Goal: Task Accomplishment & Management: Manage account settings

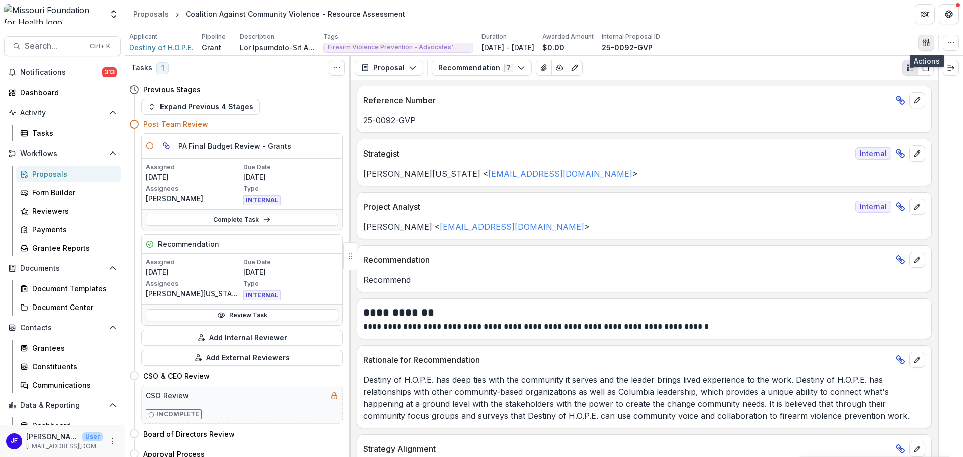
click at [927, 42] on icon "button" at bounding box center [927, 43] width 8 height 8
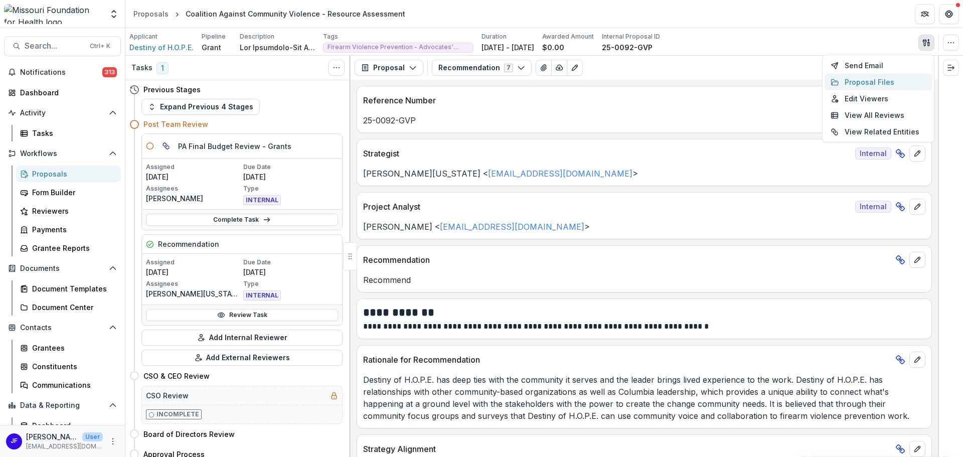
click at [881, 84] on button "Proposal Files" at bounding box center [878, 82] width 107 height 17
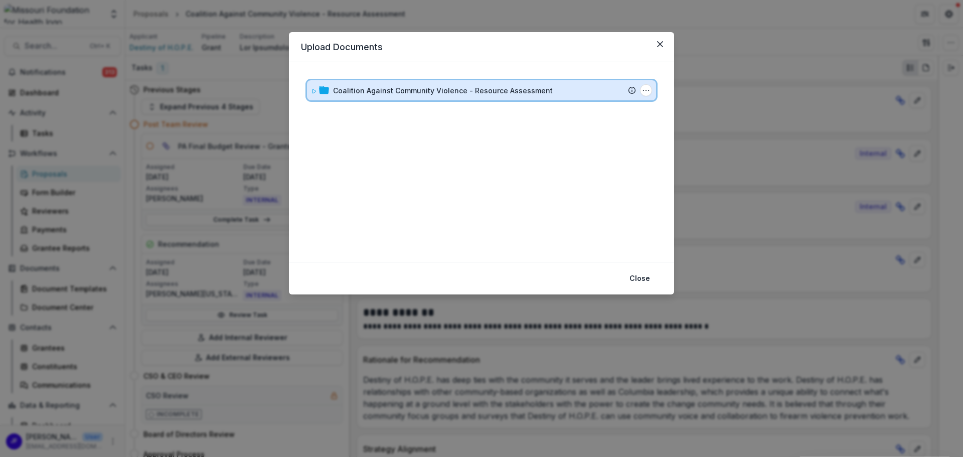
click at [317, 92] on icon at bounding box center [314, 91] width 6 height 6
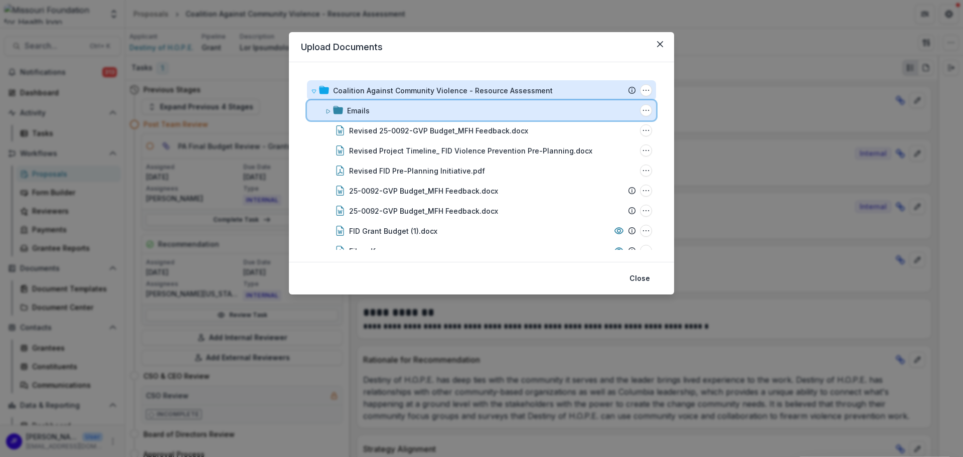
click at [327, 111] on icon at bounding box center [329, 111] width 4 height 4
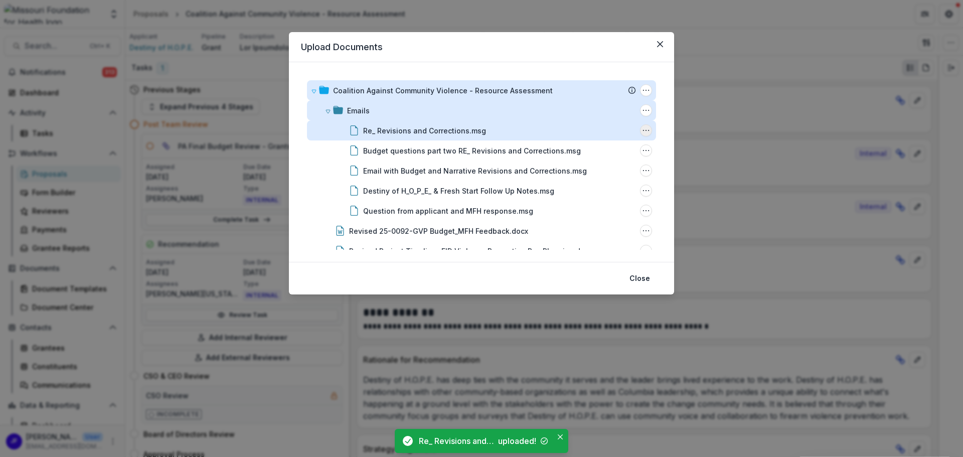
click at [643, 128] on icon "Re_ Revisions and Corrections.msg Options" at bounding box center [646, 130] width 8 height 8
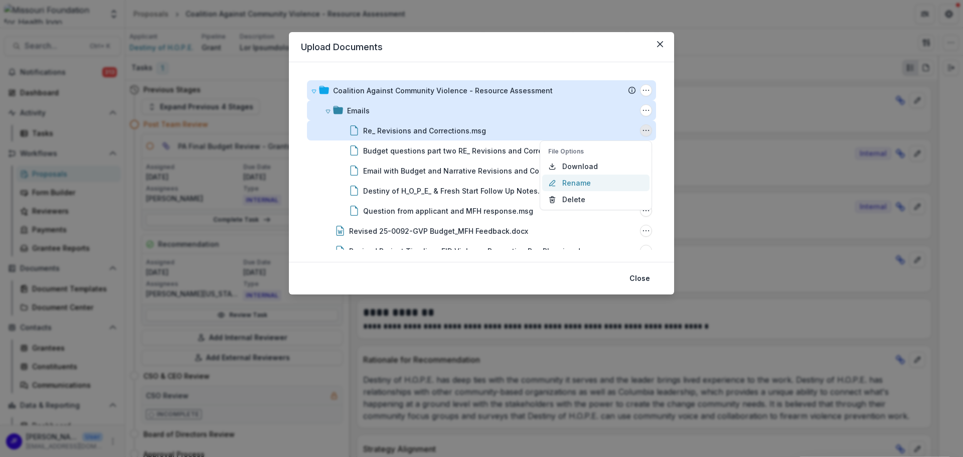
click at [597, 181] on button "Rename" at bounding box center [595, 183] width 107 height 17
type input "**********"
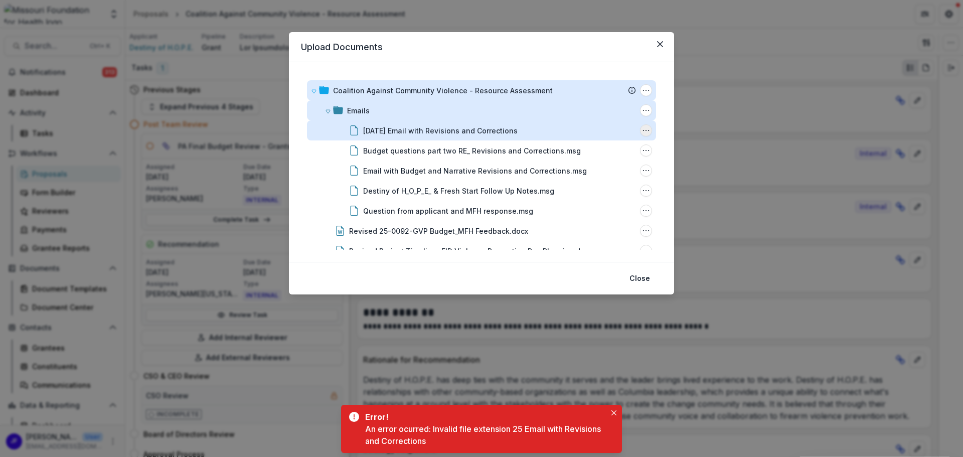
click at [642, 130] on icon "9.8.25 Email with Revisions and Corrections Options" at bounding box center [646, 130] width 8 height 8
click at [568, 185] on button "Rename" at bounding box center [595, 183] width 107 height 17
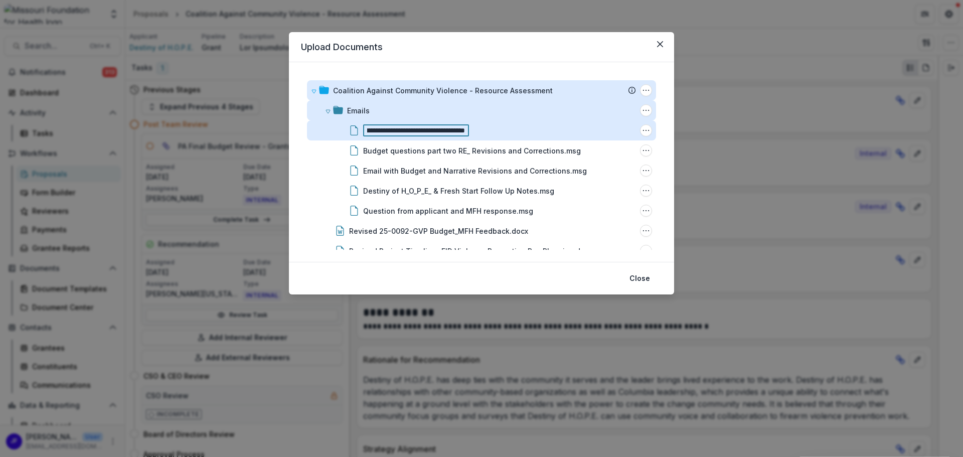
scroll to position [0, 67]
type input "**********"
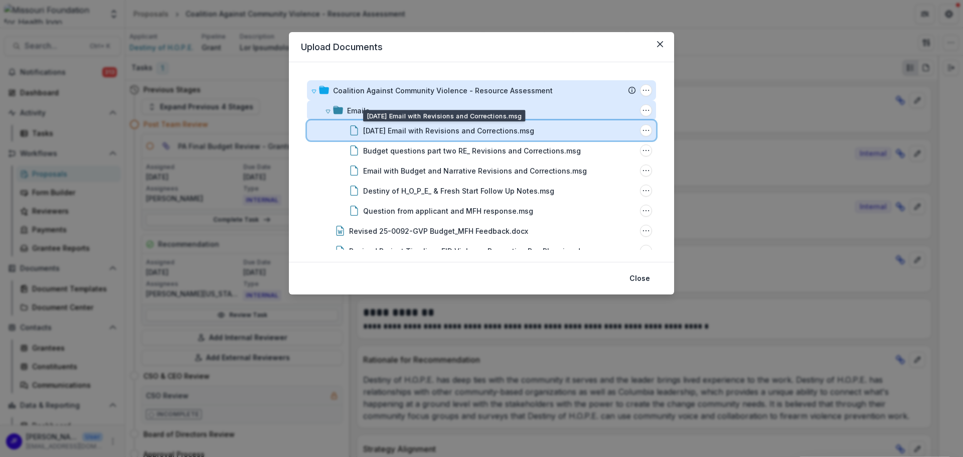
click at [548, 128] on div "[DATE] Email with Revisions and Corrections.msg" at bounding box center [499, 130] width 273 height 11
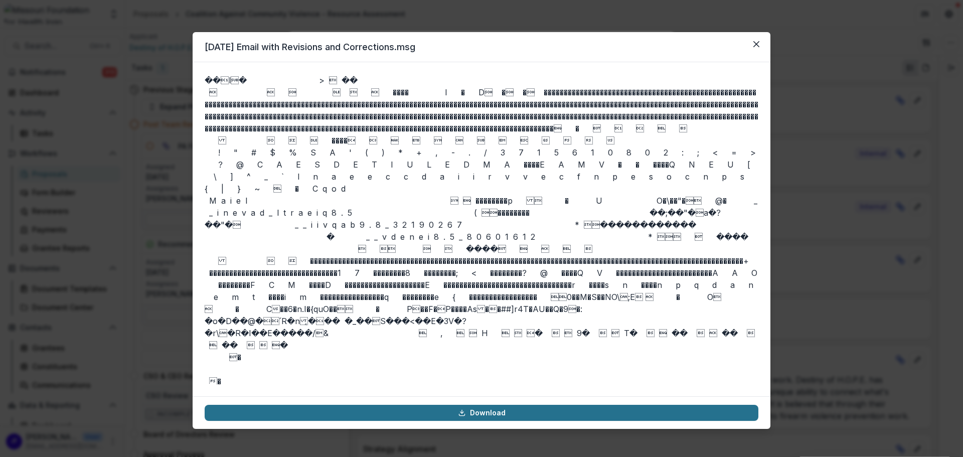
click at [548, 412] on link "Download" at bounding box center [482, 413] width 554 height 16
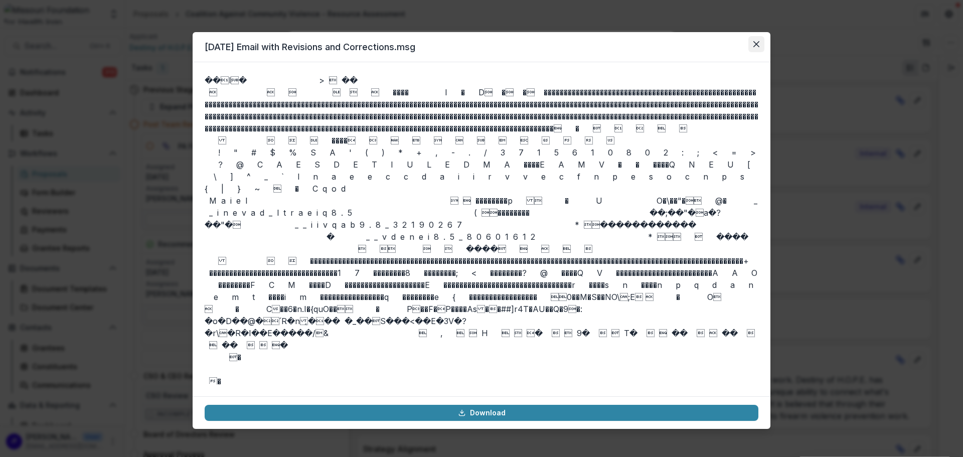
click at [755, 40] on button "Close" at bounding box center [756, 44] width 16 height 16
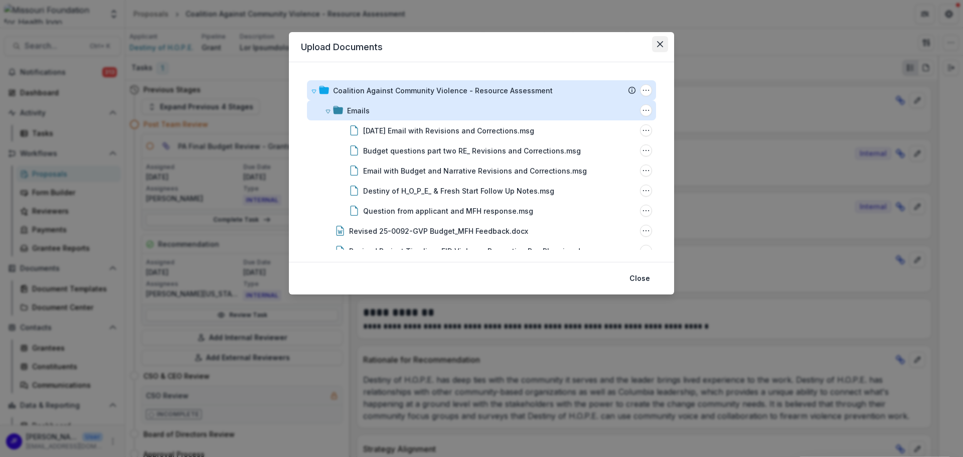
click at [658, 45] on icon "Close" at bounding box center [660, 44] width 6 height 6
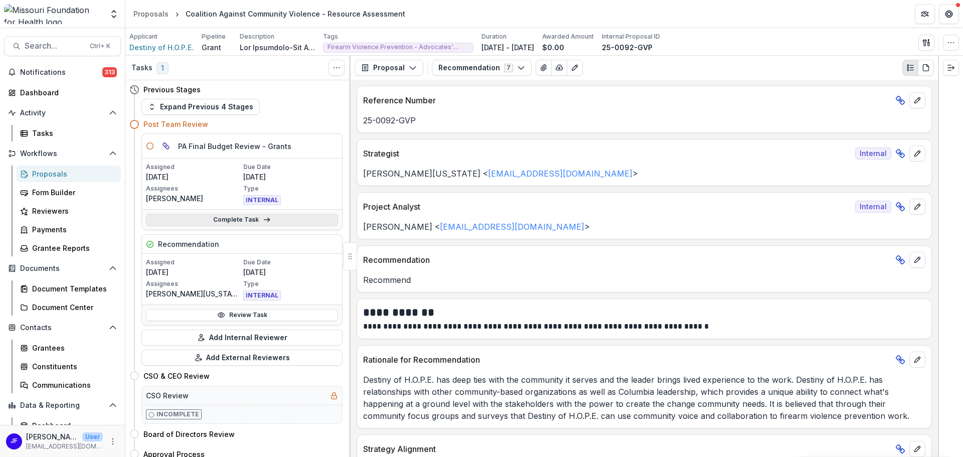
click at [270, 221] on link "Complete Task" at bounding box center [242, 220] width 192 height 12
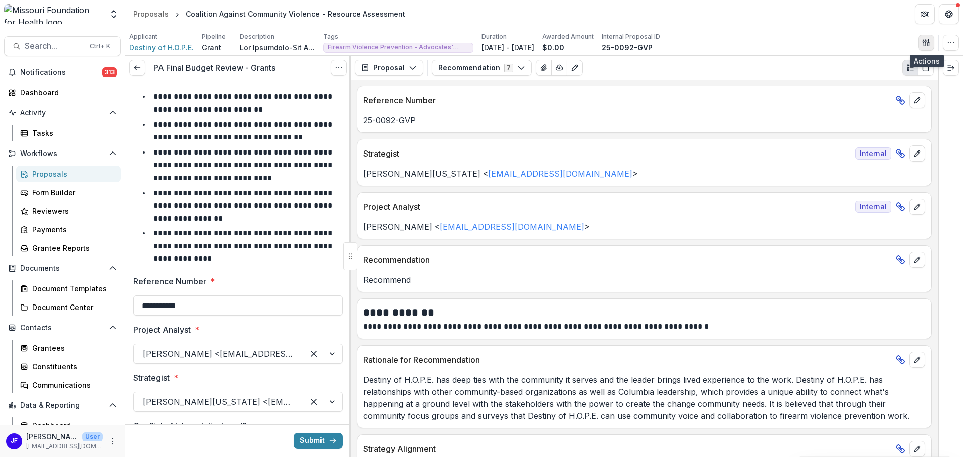
click at [926, 43] on icon "button" at bounding box center [927, 43] width 8 height 8
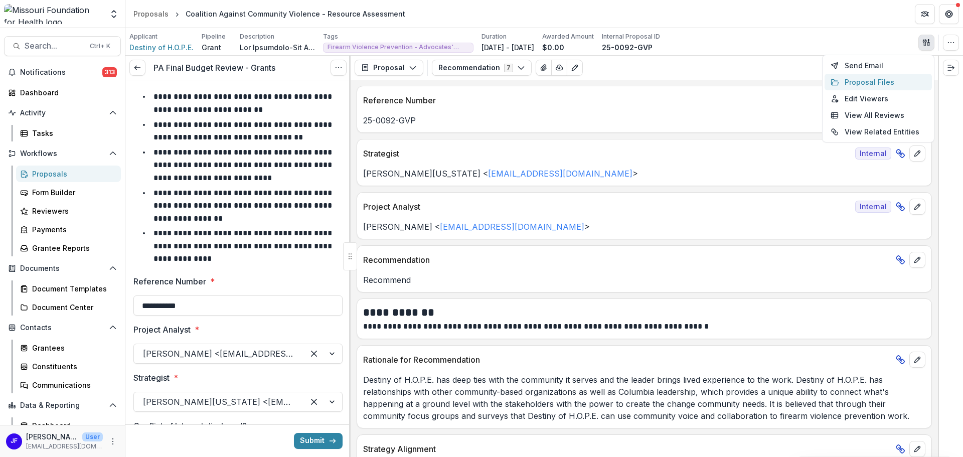
click at [878, 81] on button "Proposal Files" at bounding box center [878, 82] width 107 height 17
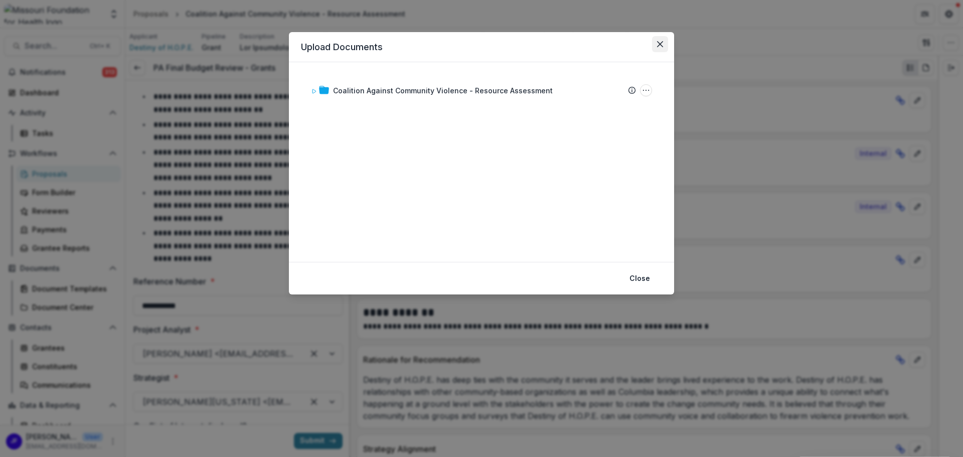
click at [662, 43] on icon "Close" at bounding box center [660, 44] width 6 height 6
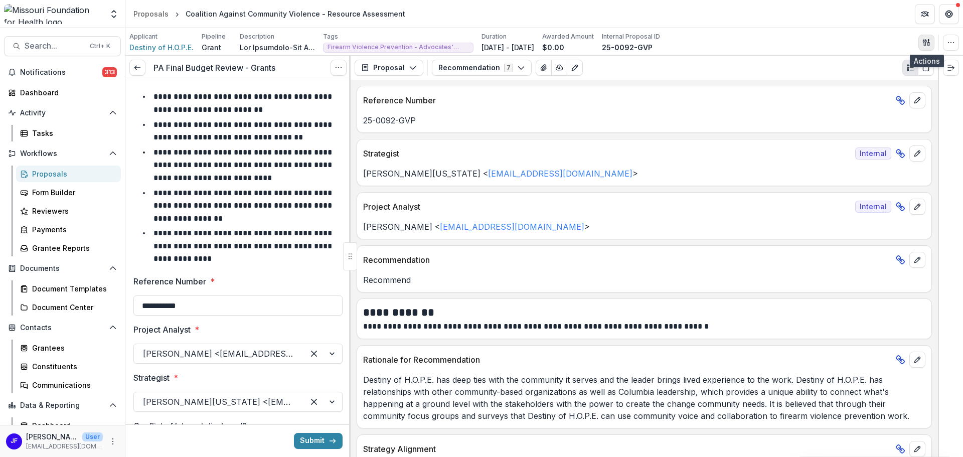
click at [927, 43] on icon "button" at bounding box center [927, 43] width 8 height 8
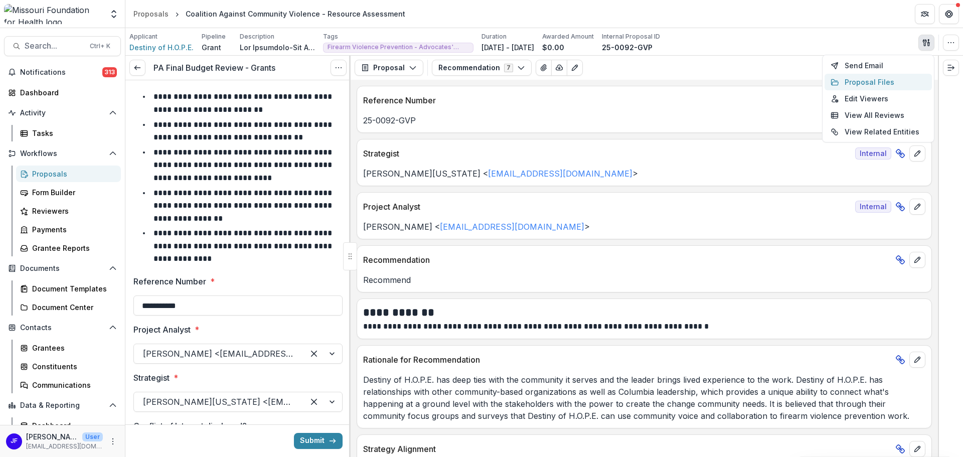
click at [891, 81] on button "Proposal Files" at bounding box center [878, 82] width 107 height 17
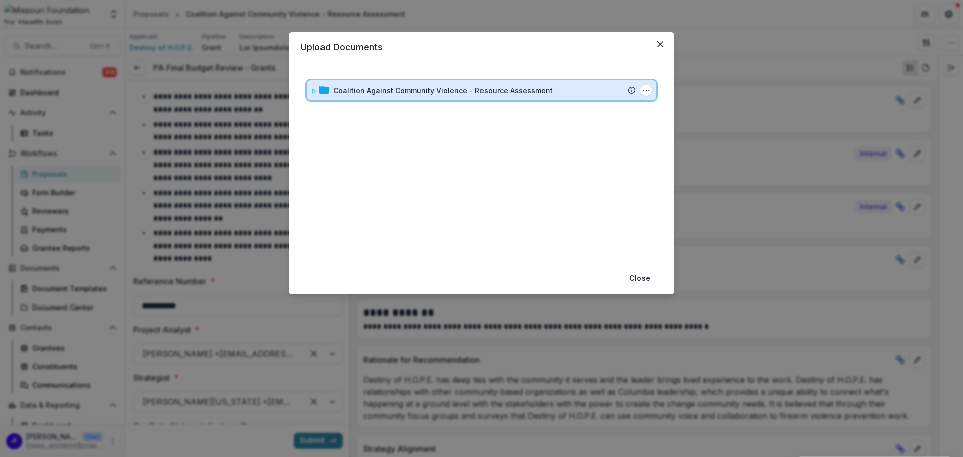
click at [312, 89] on icon at bounding box center [314, 91] width 6 height 6
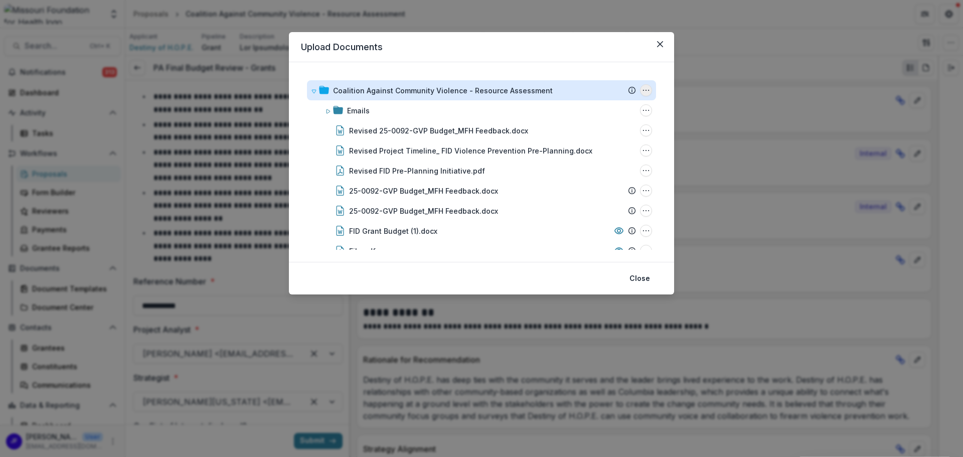
click at [644, 89] on icon "Coalition Against Community Violence - Resource Assessment Options" at bounding box center [646, 90] width 8 height 8
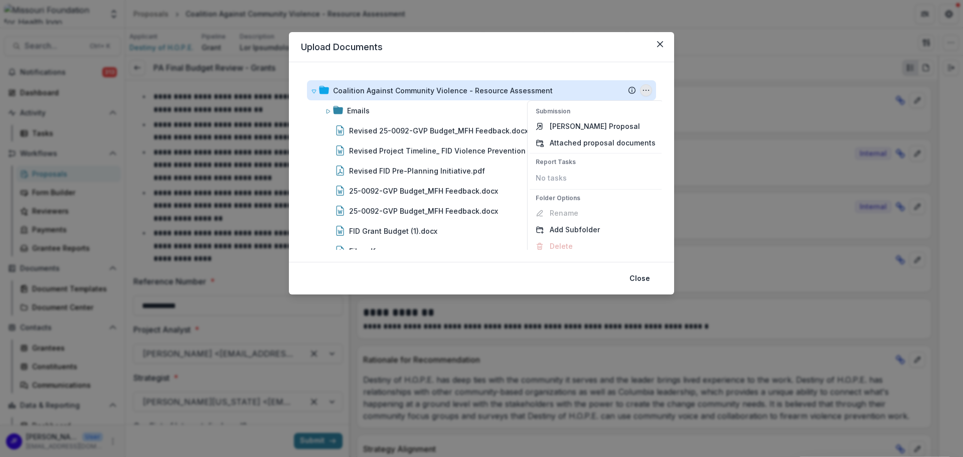
scroll to position [7, 0]
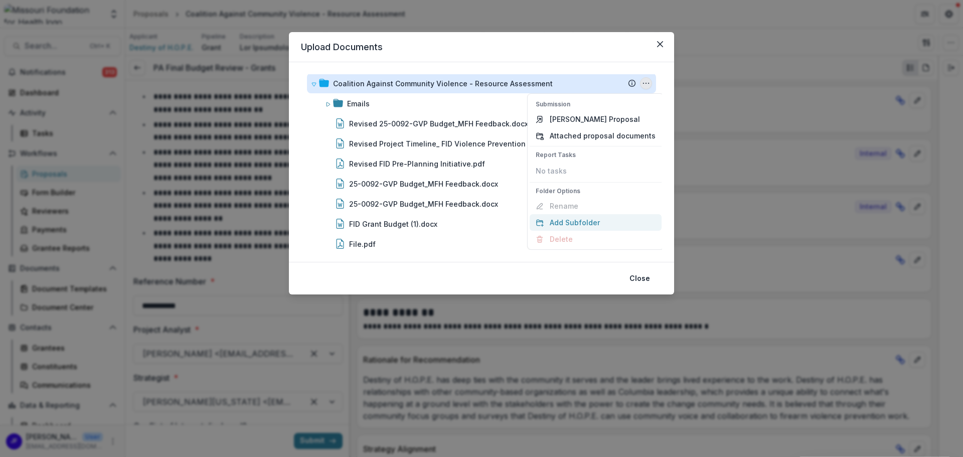
click at [566, 224] on button "Add Subfolder" at bounding box center [596, 222] width 132 height 17
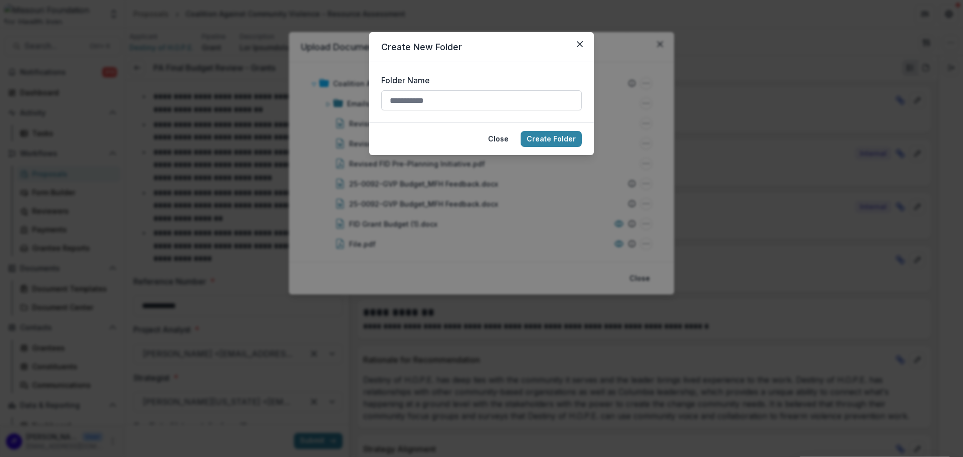
click at [448, 98] on input "Folder Name" at bounding box center [481, 100] width 201 height 20
type input "**********"
click at [542, 135] on button "Create Folder" at bounding box center [551, 139] width 61 height 16
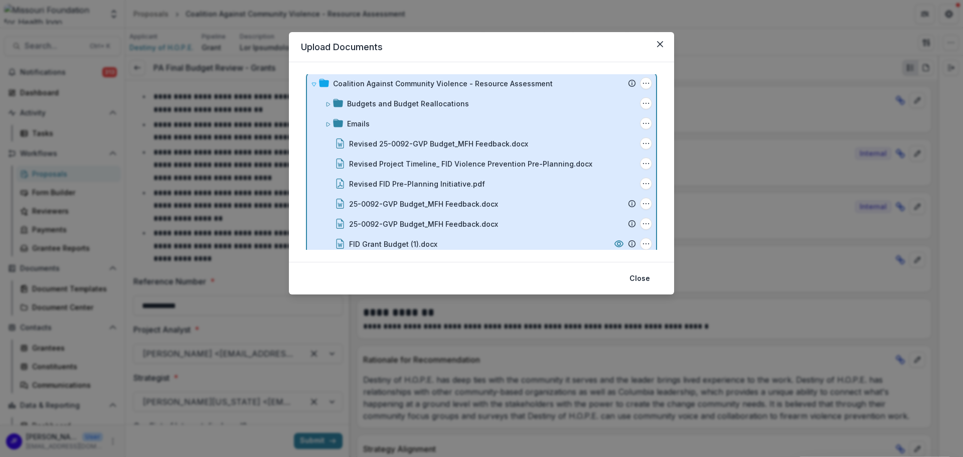
scroll to position [1, 0]
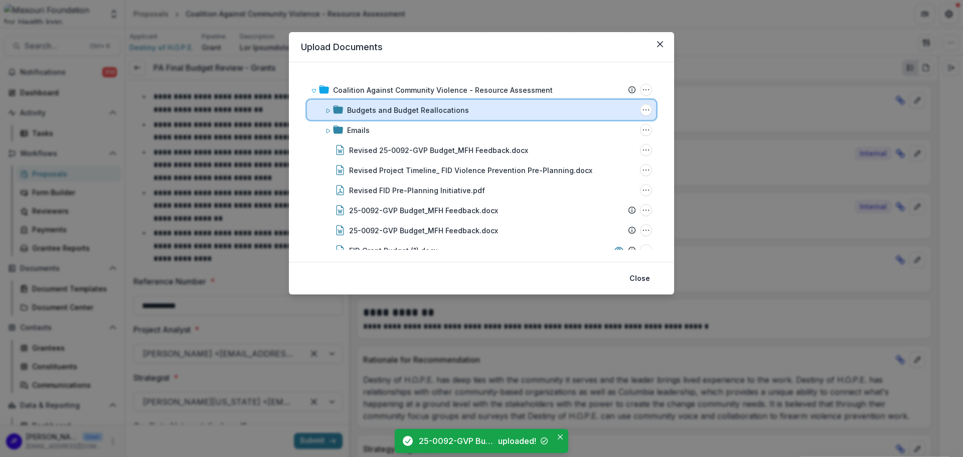
click at [328, 112] on icon at bounding box center [328, 111] width 6 height 6
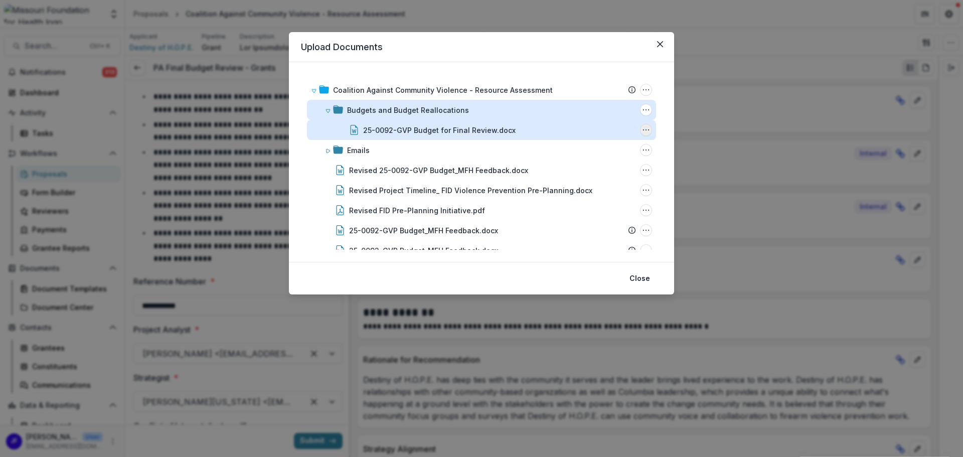
click at [646, 128] on icon "25-0092-GVP Budget for Final Review.docx Options" at bounding box center [646, 130] width 8 height 8
click at [597, 166] on button "Download" at bounding box center [595, 166] width 107 height 17
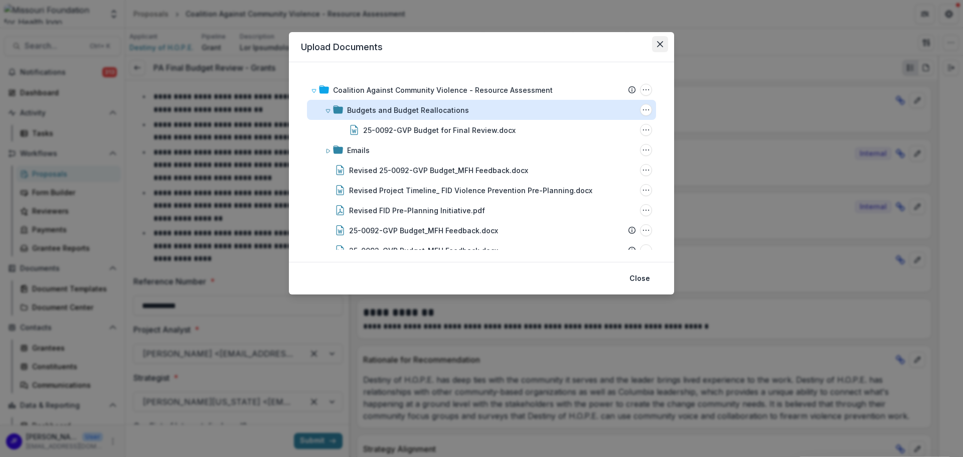
click at [663, 45] on icon "Close" at bounding box center [660, 44] width 6 height 6
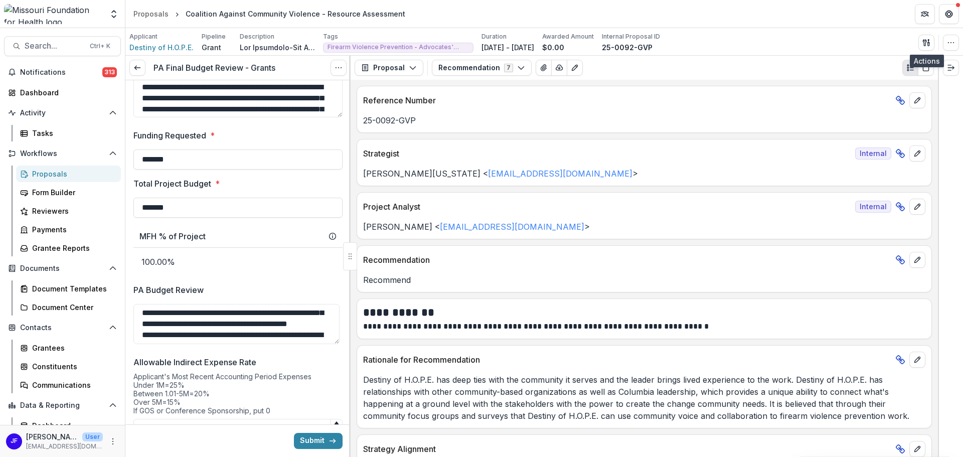
scroll to position [0, 0]
click at [276, 317] on textarea "PA Budget Review" at bounding box center [236, 324] width 206 height 40
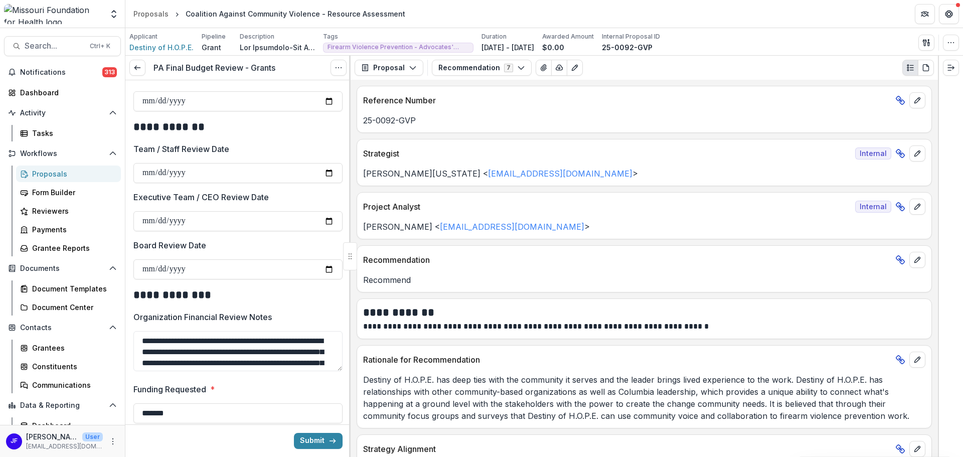
scroll to position [625, 0]
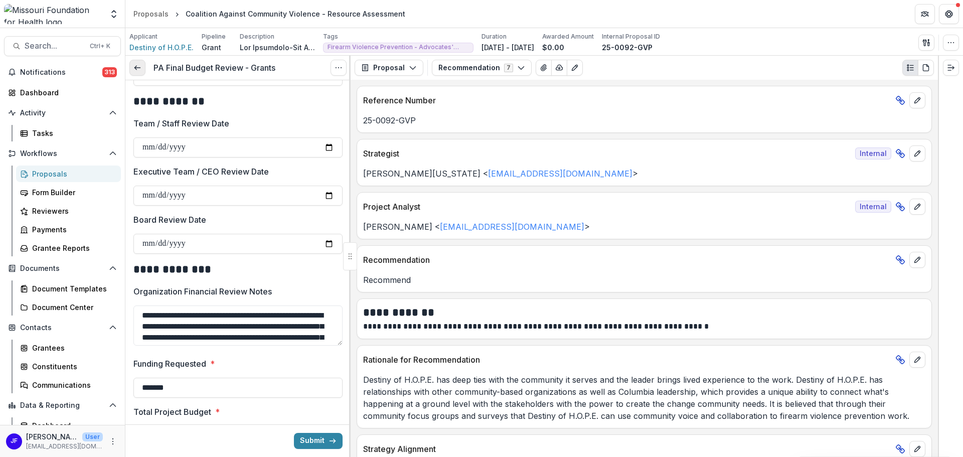
type textarea "**********"
click at [138, 66] on icon at bounding box center [137, 68] width 8 height 8
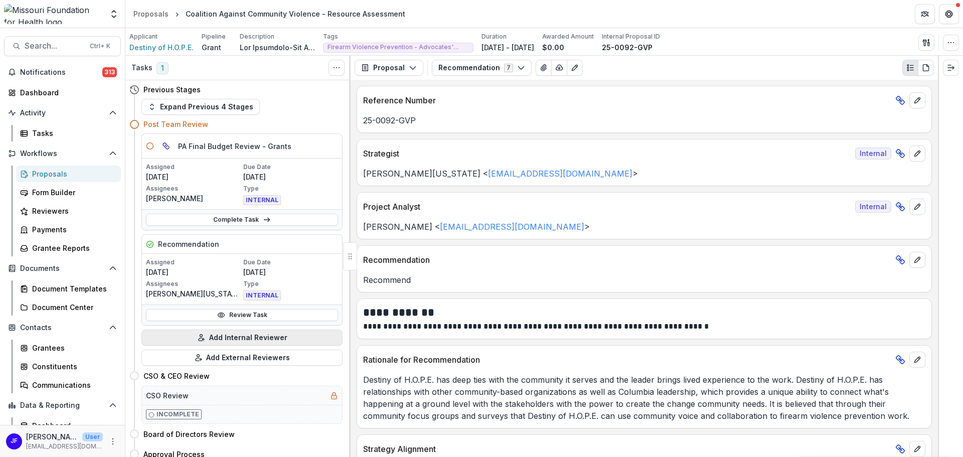
click at [207, 339] on button "Add Internal Reviewer" at bounding box center [241, 338] width 201 height 16
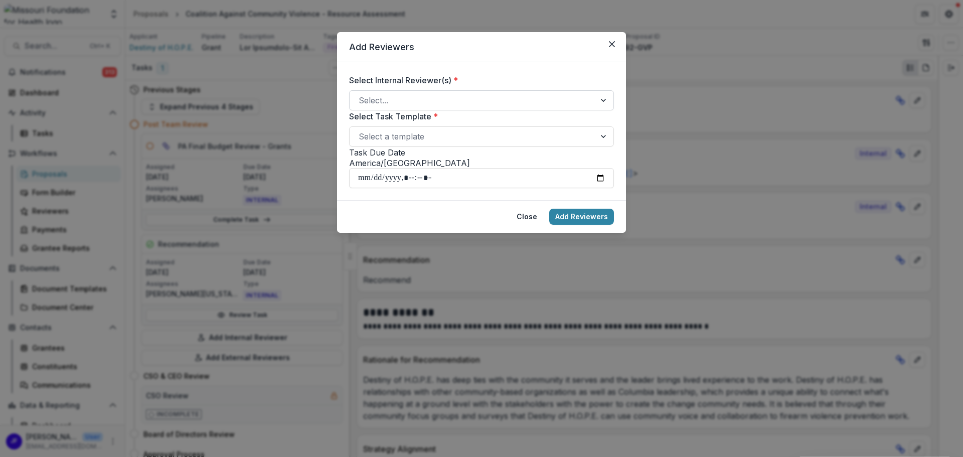
click at [604, 102] on div at bounding box center [604, 100] width 18 height 19
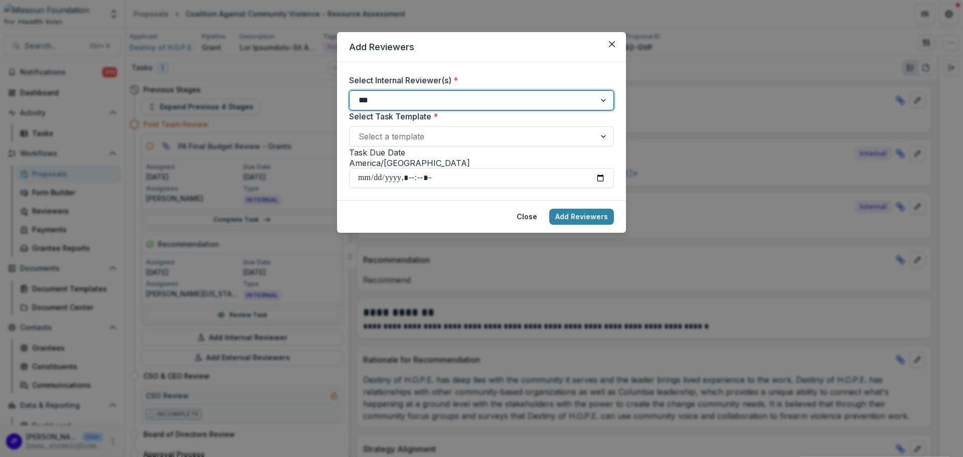
type input "****"
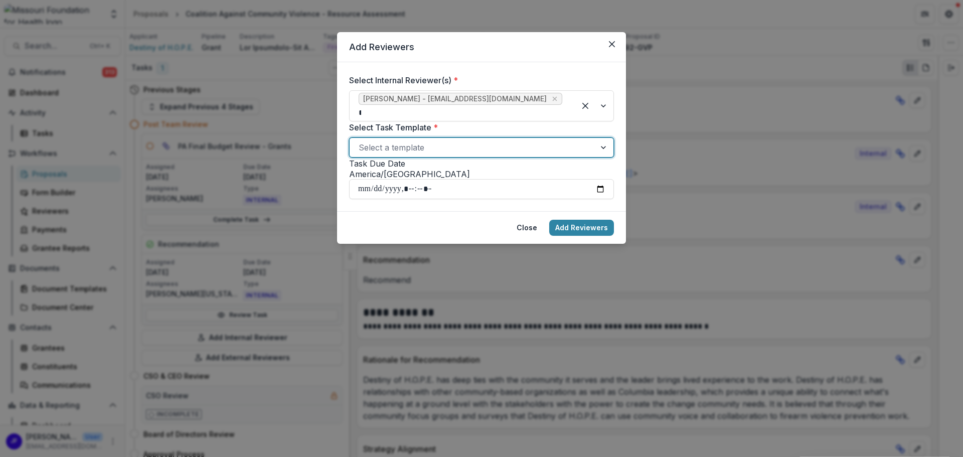
click at [604, 144] on div at bounding box center [604, 147] width 18 height 19
click at [600, 190] on input "Task Due Date" at bounding box center [481, 189] width 265 height 20
type input "**********"
click at [594, 162] on div "Select Internal Reviewer(s) * [PERSON_NAME] - [EMAIL_ADDRESS][DOMAIN_NAME] ****…" at bounding box center [481, 136] width 265 height 125
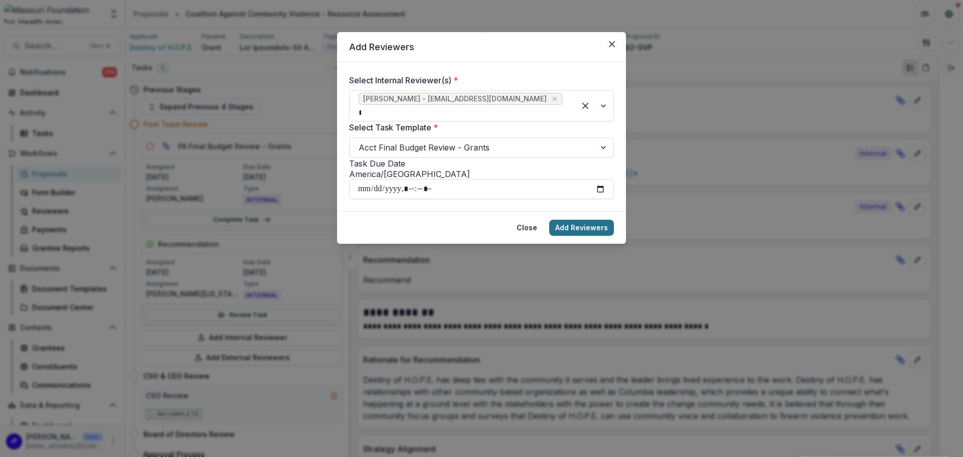
click at [581, 231] on button "Add Reviewers" at bounding box center [581, 228] width 65 height 16
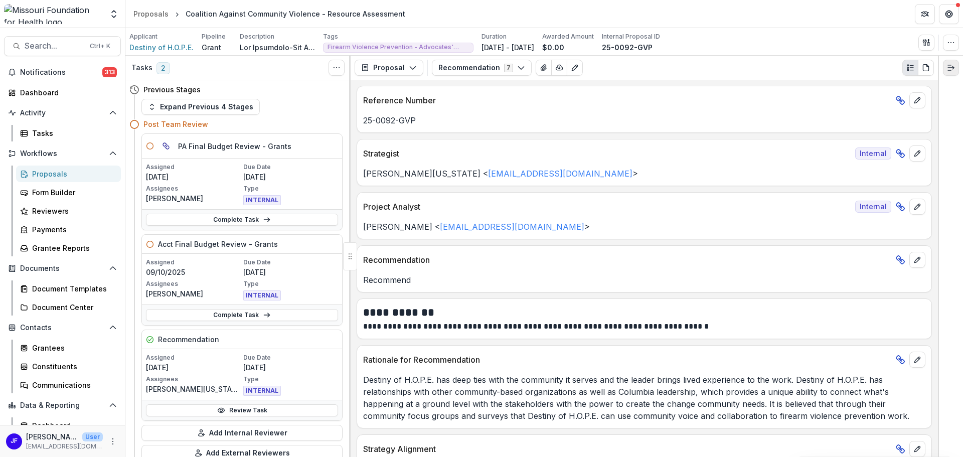
click at [952, 69] on icon "Expand right" at bounding box center [951, 68] width 8 height 8
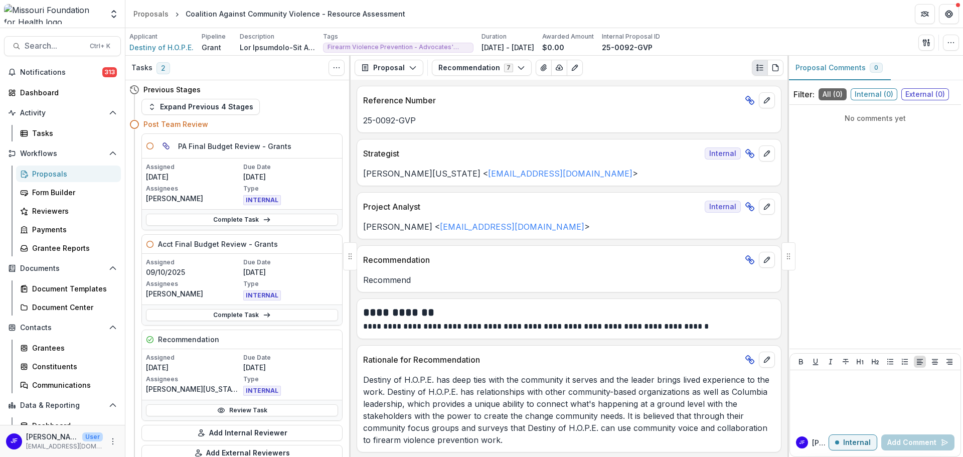
click at [874, 95] on span "Internal ( 0 )" at bounding box center [874, 94] width 47 height 12
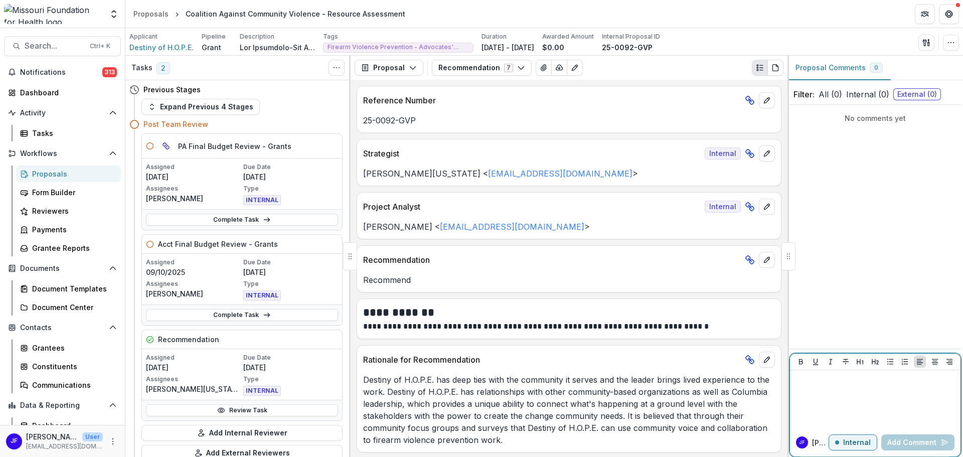
click at [827, 396] on div at bounding box center [875, 399] width 163 height 50
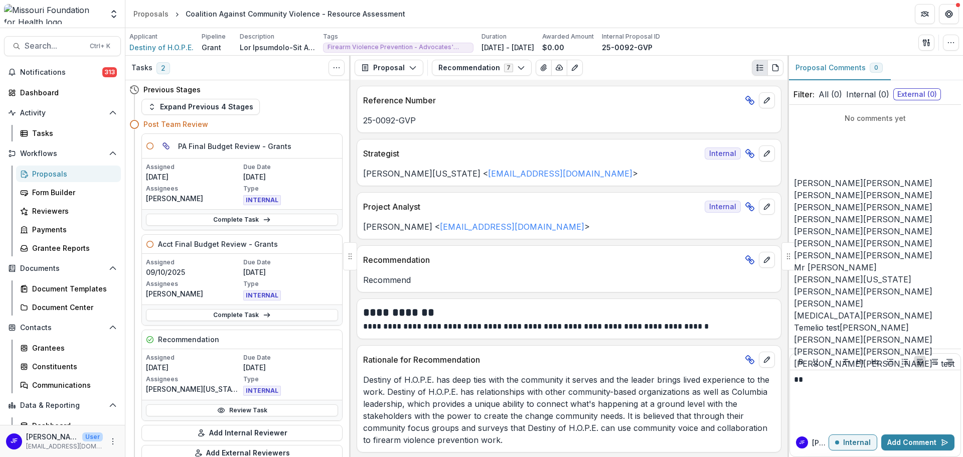
click at [847, 189] on button "[PERSON_NAME]" at bounding box center [828, 183] width 69 height 12
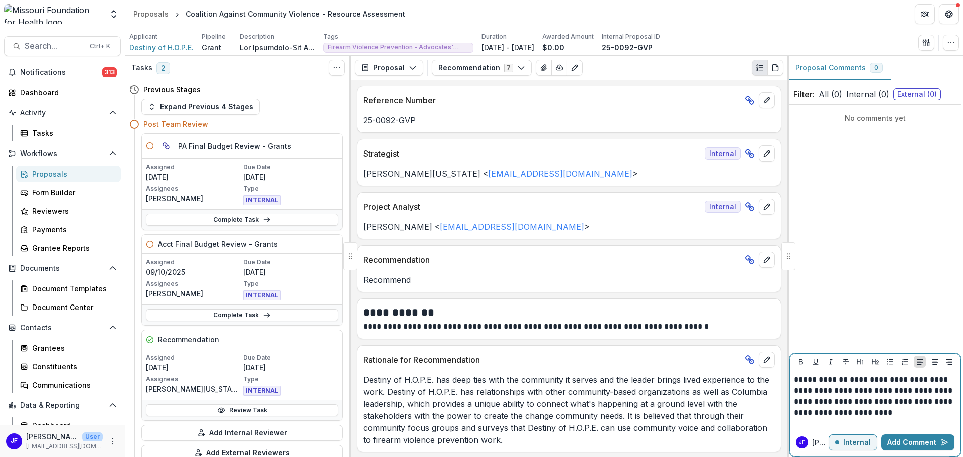
click at [819, 404] on p "**********" at bounding box center [875, 396] width 163 height 44
click at [863, 376] on p "**********" at bounding box center [875, 396] width 163 height 55
click at [897, 439] on button "Add Comment" at bounding box center [917, 442] width 73 height 16
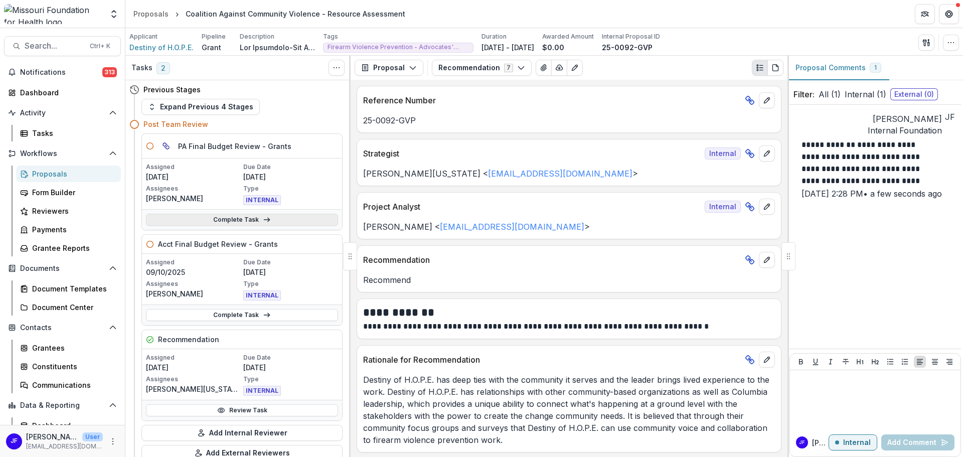
click at [198, 218] on link "Complete Task" at bounding box center [242, 220] width 192 height 12
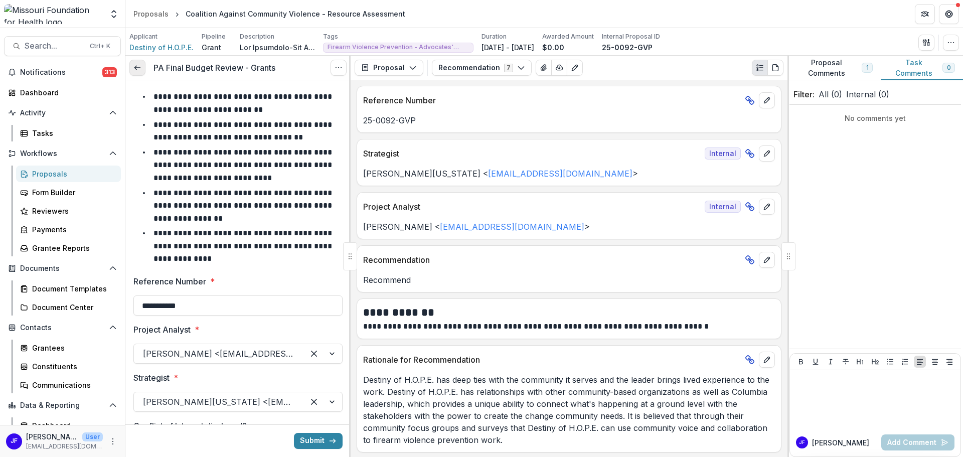
click at [136, 65] on icon at bounding box center [137, 68] width 8 height 8
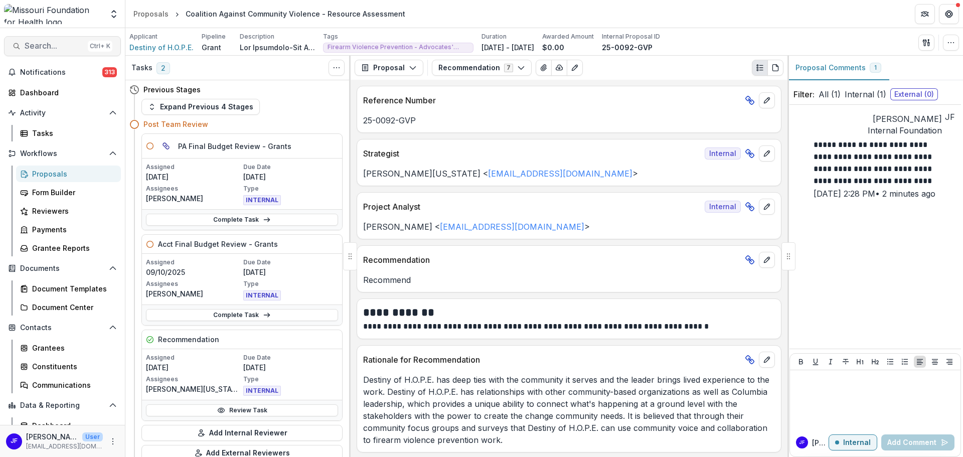
click at [38, 46] on span "Search..." at bounding box center [54, 46] width 59 height 10
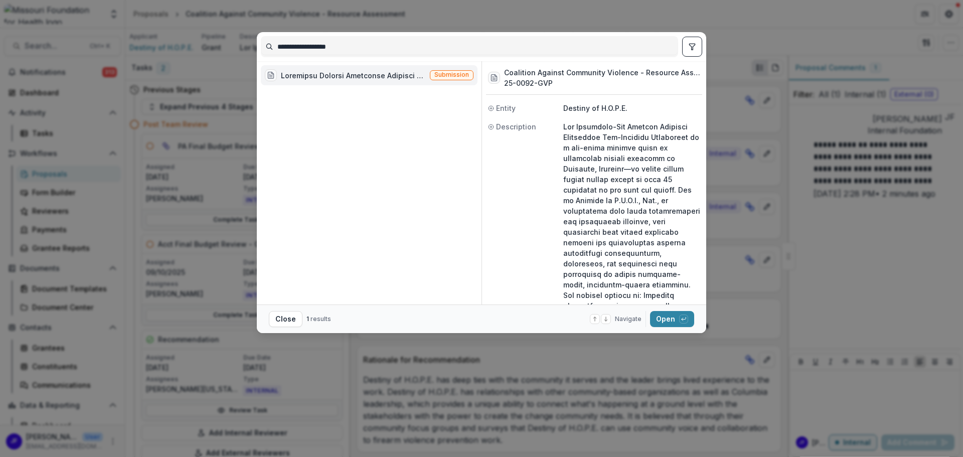
drag, startPoint x: 351, startPoint y: 49, endPoint x: 257, endPoint y: 45, distance: 93.9
click at [257, 45] on div "**********" at bounding box center [481, 46] width 449 height 29
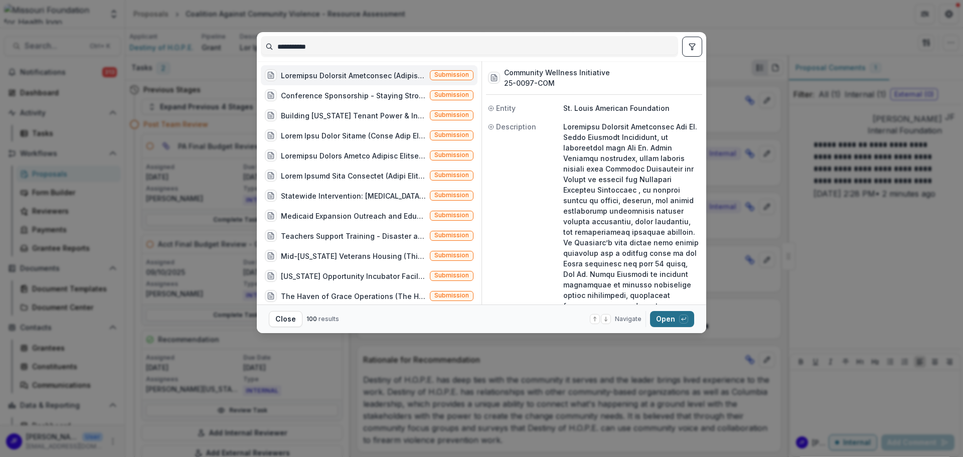
type input "**********"
click at [661, 314] on button "Open with enter key" at bounding box center [672, 319] width 44 height 16
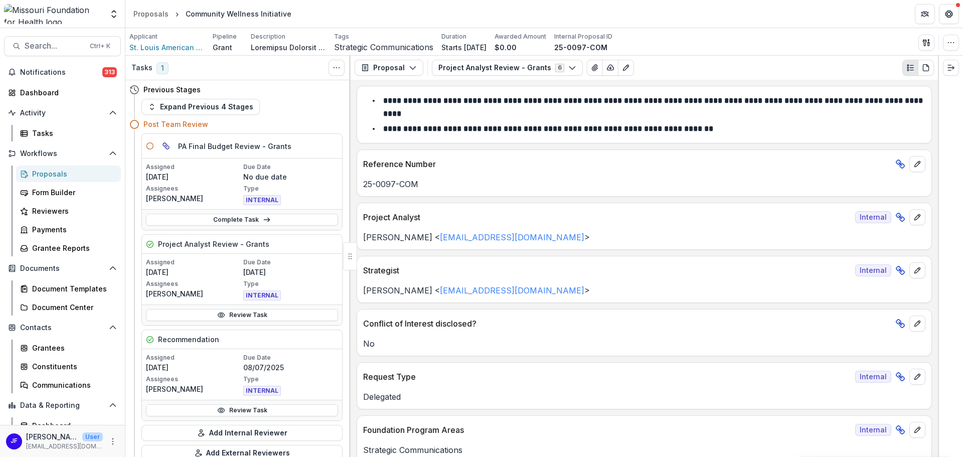
click at [908, 67] on icon "Plaintext view" at bounding box center [910, 68] width 8 height 8
click at [927, 41] on icon "button" at bounding box center [925, 42] width 4 height 7
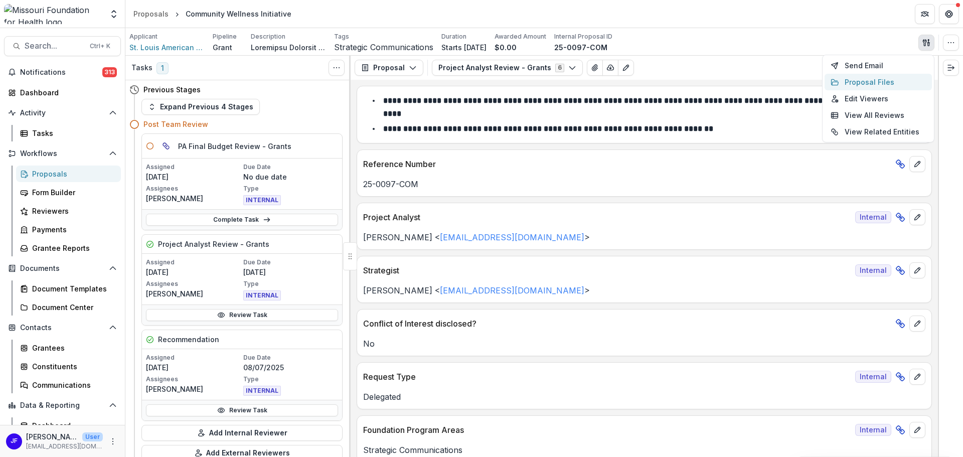
click at [883, 84] on button "Proposal Files" at bounding box center [878, 82] width 107 height 17
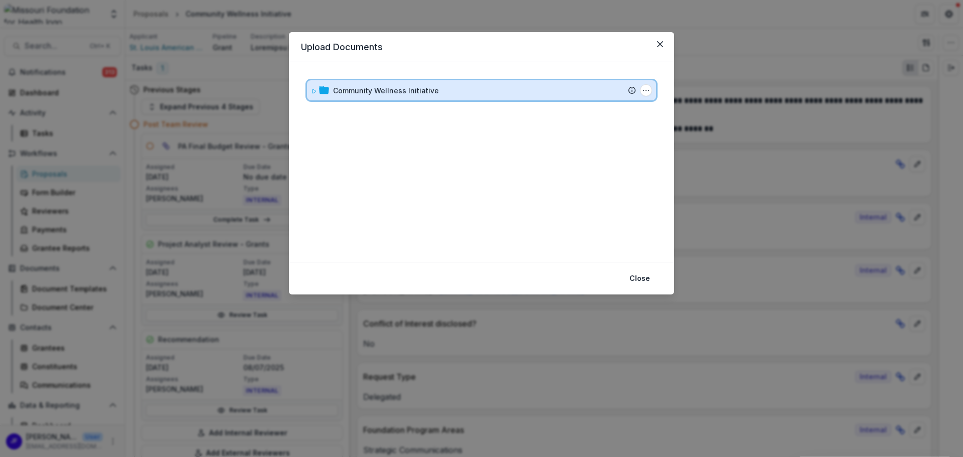
click at [313, 91] on icon at bounding box center [315, 91] width 4 height 4
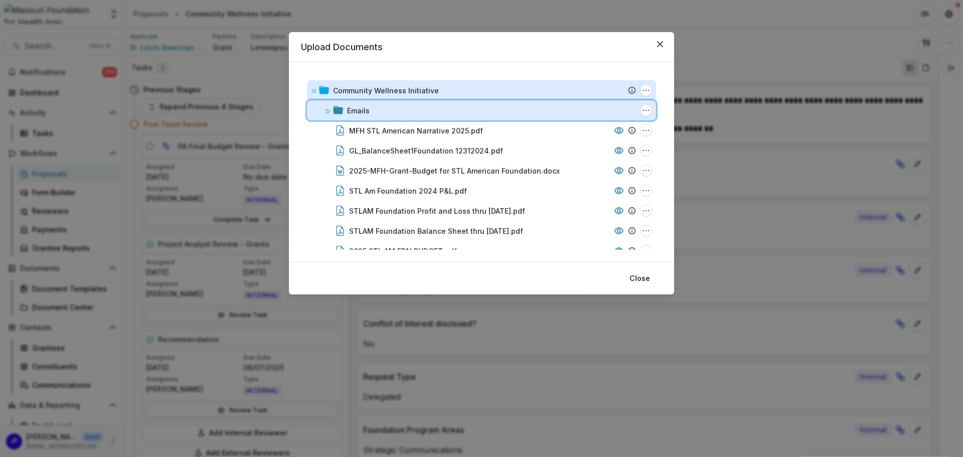
click at [328, 110] on icon at bounding box center [328, 111] width 6 height 6
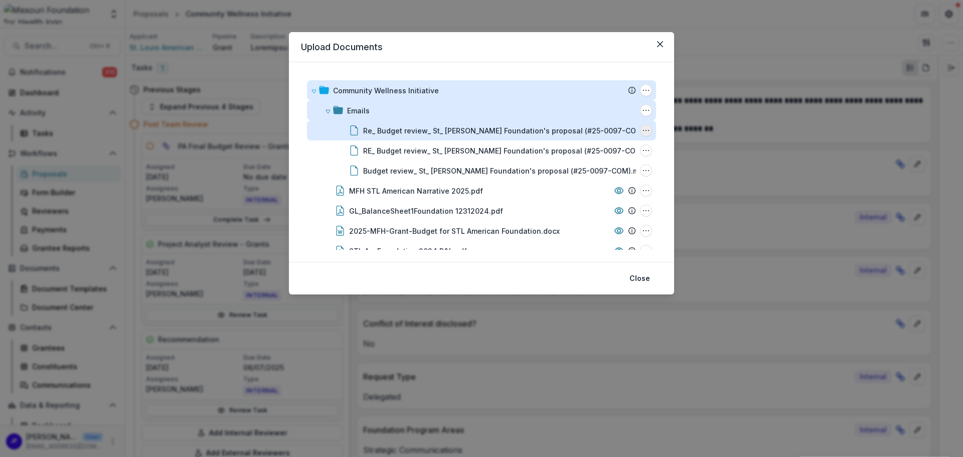
click at [645, 128] on icon "Re_ Budget review_ St_ Louis American Foundation's proposal (#25-0097-COM).msg …" at bounding box center [646, 130] width 8 height 8
click at [580, 182] on button "Rename" at bounding box center [595, 183] width 107 height 17
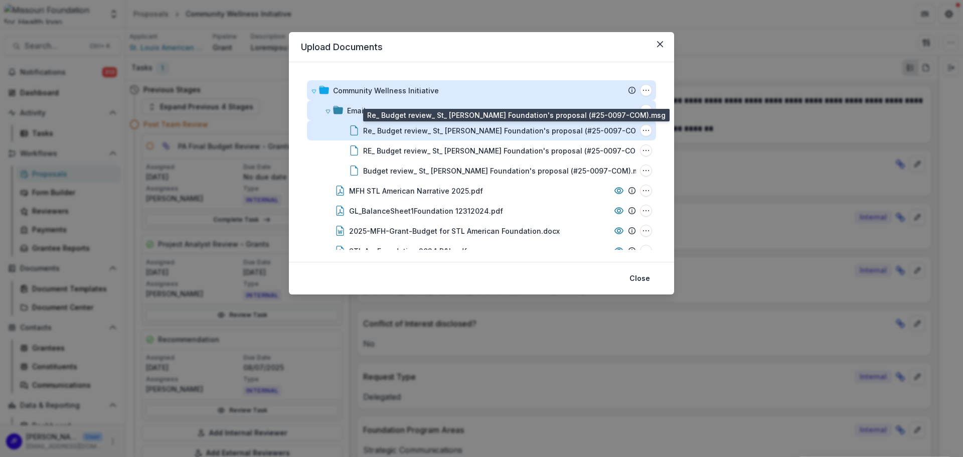
click at [561, 127] on div "Re_ Budget review_ St_ [PERSON_NAME] Foundation's proposal (#25-0097-COM).msg" at bounding box center [512, 130] width 298 height 11
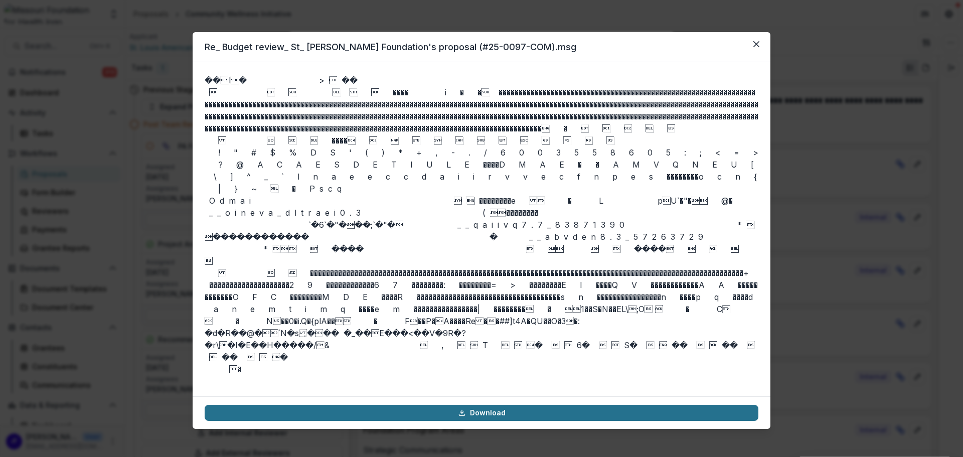
click at [489, 412] on link "Download" at bounding box center [482, 413] width 554 height 16
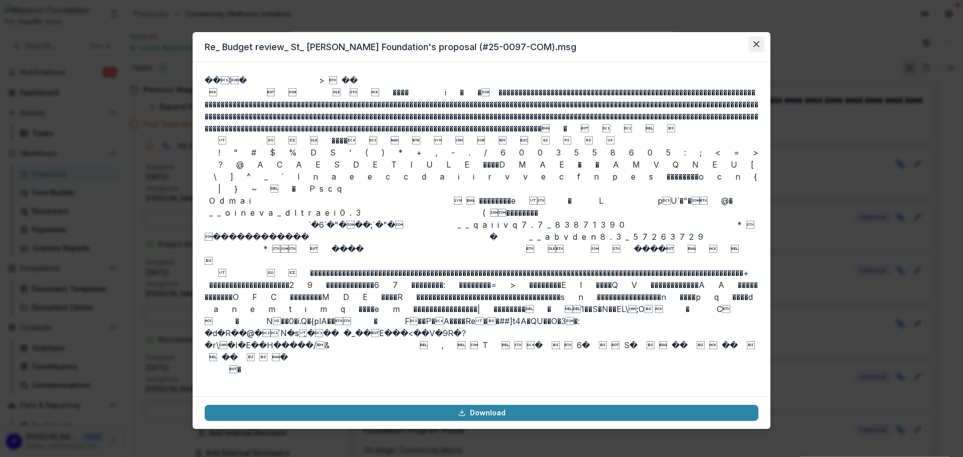
click at [756, 46] on icon "Close" at bounding box center [756, 44] width 6 height 6
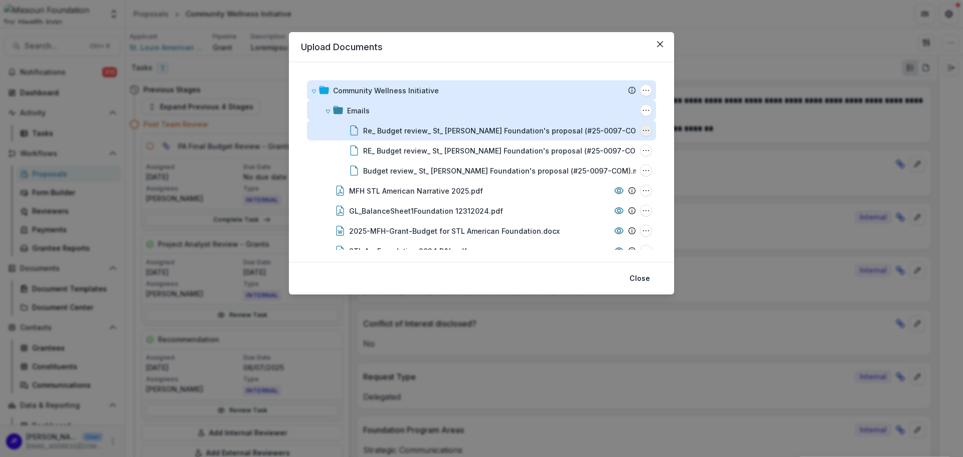
click at [645, 129] on icon "Re_ Budget review_ St_ Louis American Foundation's proposal (#25-0097-COM).msg …" at bounding box center [646, 130] width 8 height 8
click at [596, 184] on button "Rename" at bounding box center [595, 183] width 107 height 17
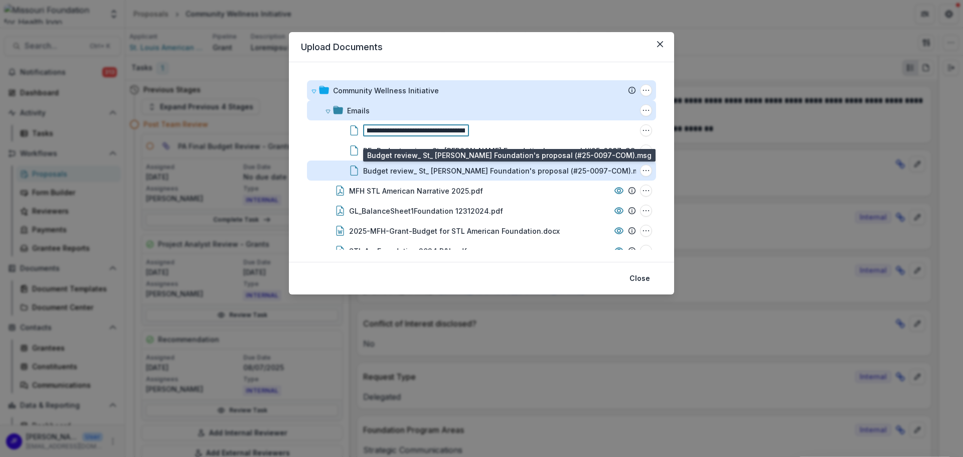
type input "**********"
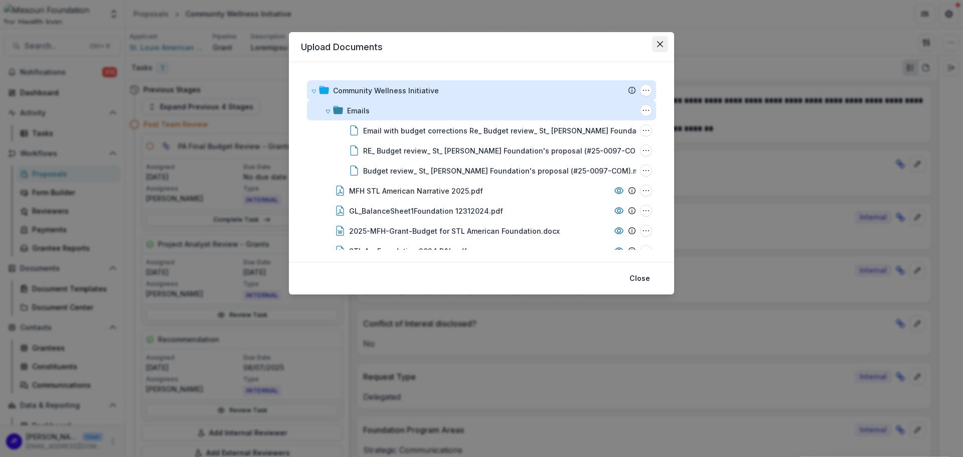
click at [659, 42] on icon "Close" at bounding box center [660, 44] width 6 height 6
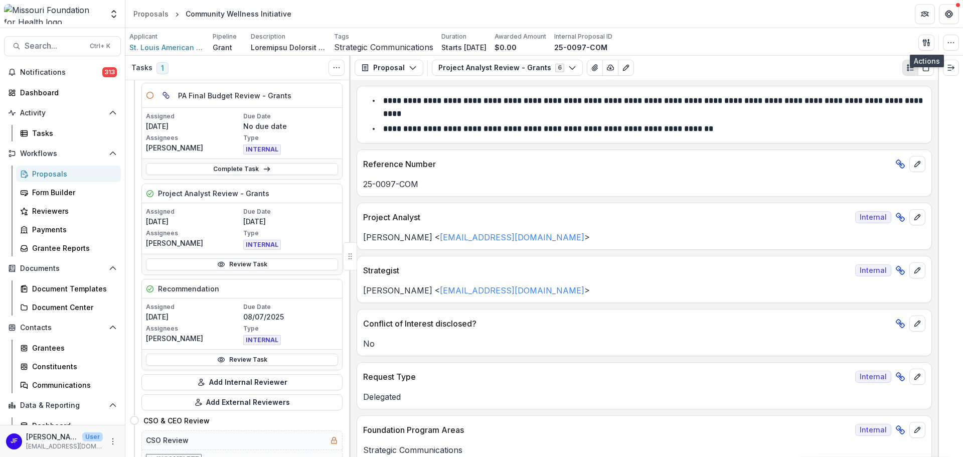
scroll to position [0, 0]
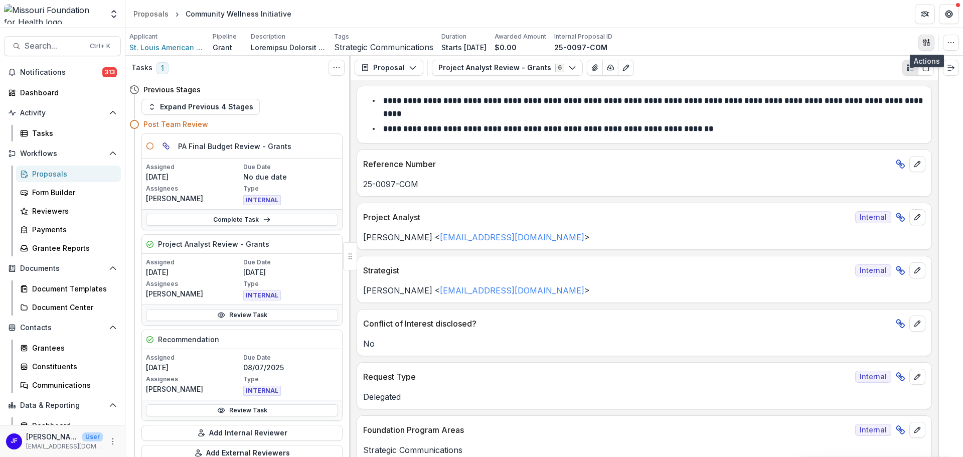
click at [926, 39] on icon "button" at bounding box center [927, 43] width 8 height 8
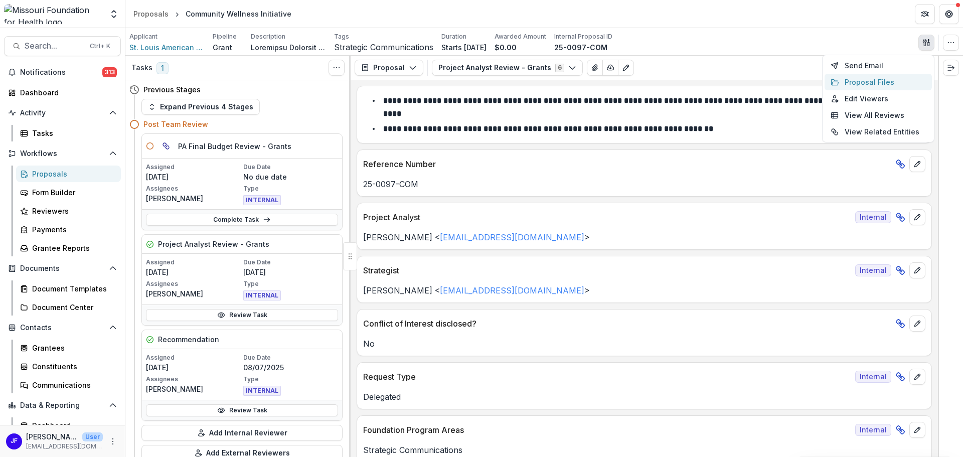
click at [868, 80] on button "Proposal Files" at bounding box center [878, 82] width 107 height 17
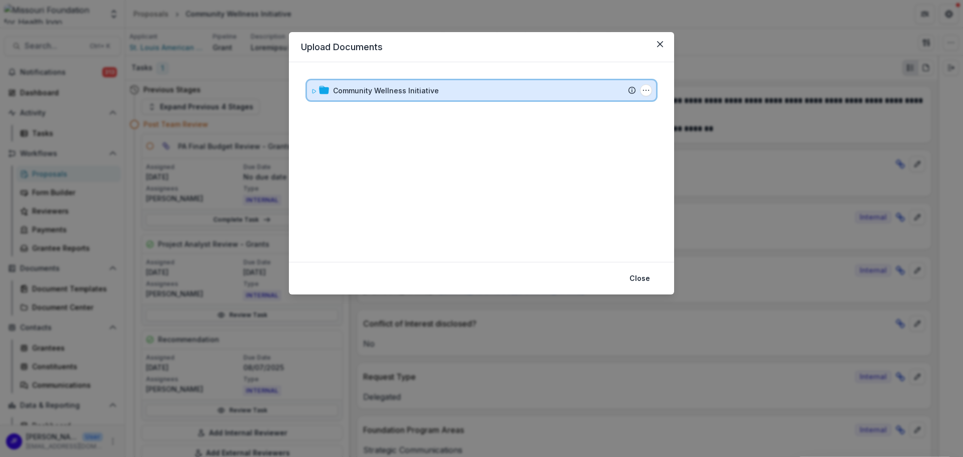
click at [311, 89] on div "Community Wellness Initiative Submission Temelio Proposal Attached proposal doc…" at bounding box center [481, 90] width 349 height 20
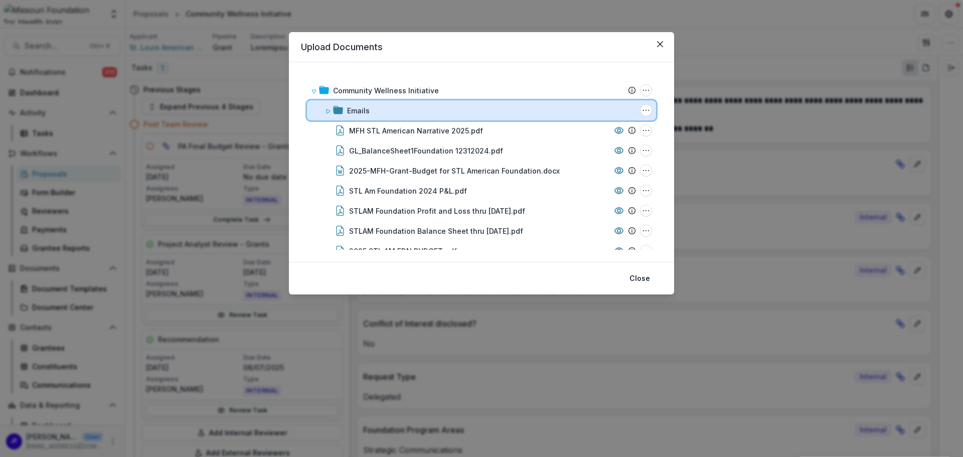
click at [327, 112] on icon at bounding box center [329, 111] width 4 height 4
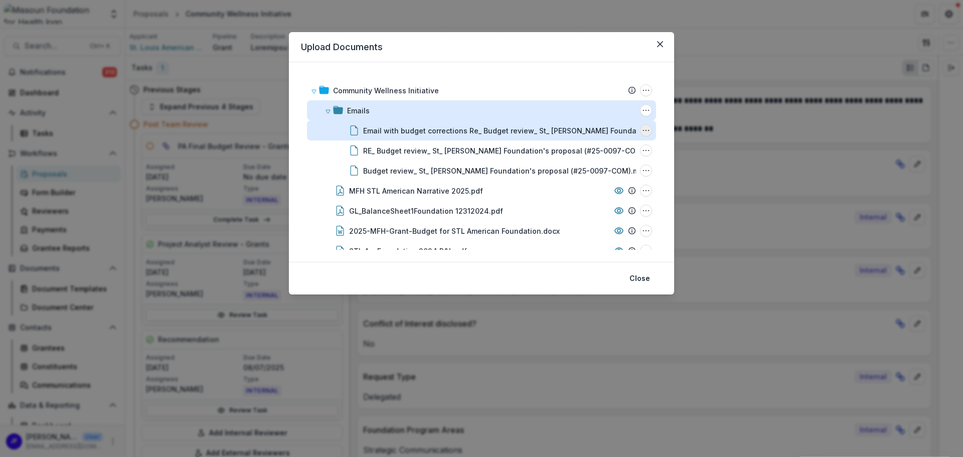
click at [645, 129] on icon "Email with budget corrections Re_ Budget review_ St_ Louis American Foundation'…" at bounding box center [646, 130] width 8 height 8
click at [600, 182] on button "Rename" at bounding box center [595, 183] width 107 height 17
type input "**********"
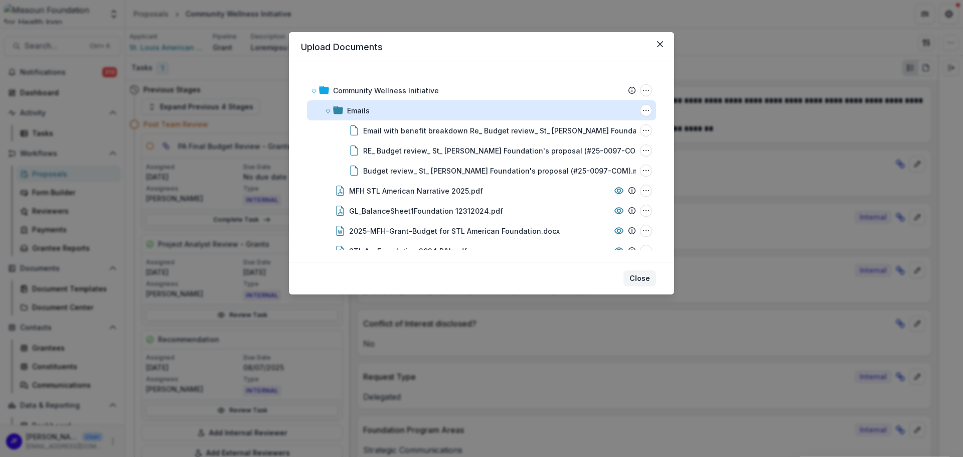
click at [647, 278] on button "Close" at bounding box center [640, 278] width 33 height 16
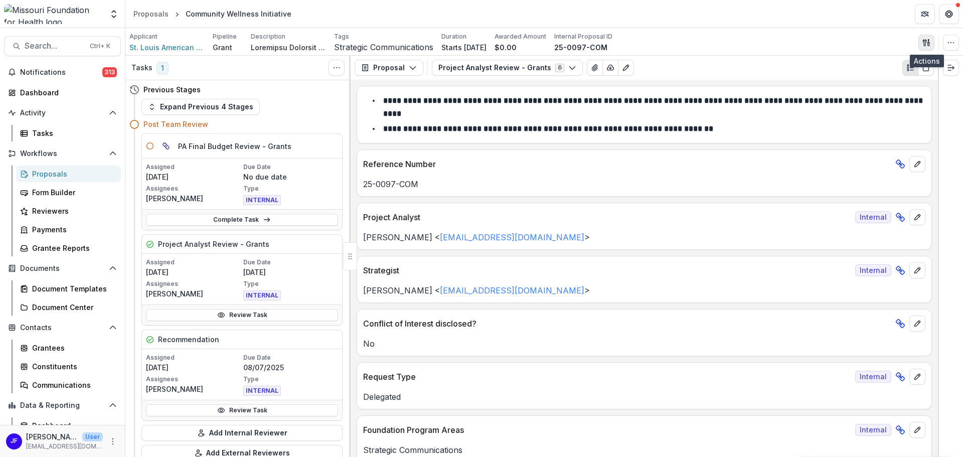
click at [928, 41] on icon "button" at bounding box center [927, 43] width 8 height 8
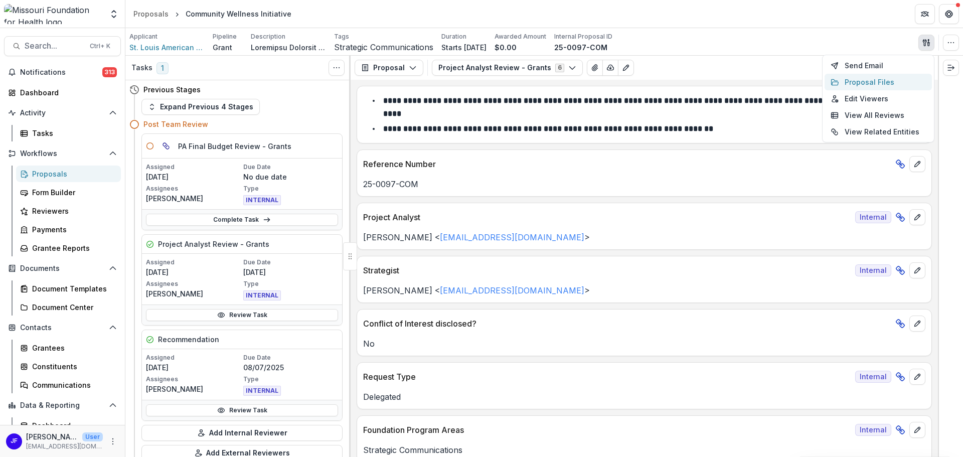
click at [874, 84] on button "Proposal Files" at bounding box center [878, 82] width 107 height 17
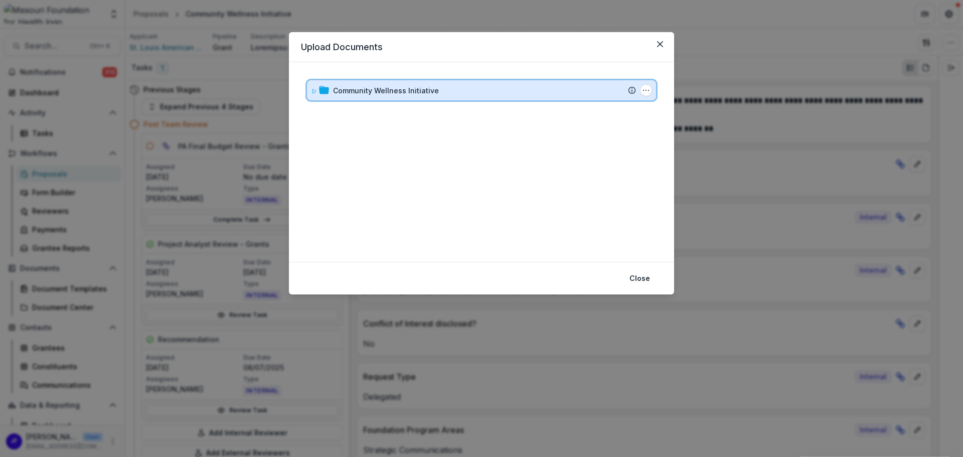
click at [313, 96] on div "Community Wellness Initiative Submission Temelio Proposal Attached proposal doc…" at bounding box center [481, 90] width 349 height 20
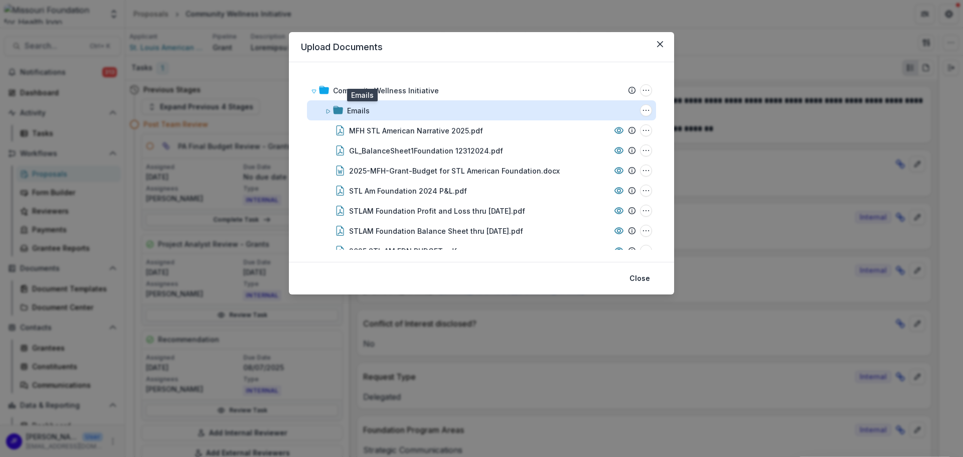
click at [362, 110] on div "Emails" at bounding box center [358, 110] width 23 height 11
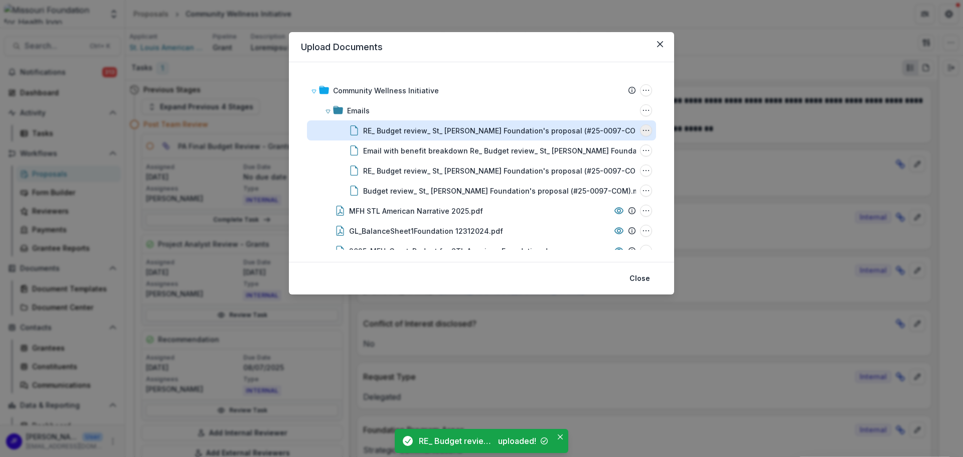
click at [646, 131] on icon "RE_ Budget review_ St_ Louis American Foundation's proposal (#25-0097-COM).msg …" at bounding box center [646, 130] width 8 height 8
click at [597, 182] on button "Rename" at bounding box center [595, 183] width 107 height 17
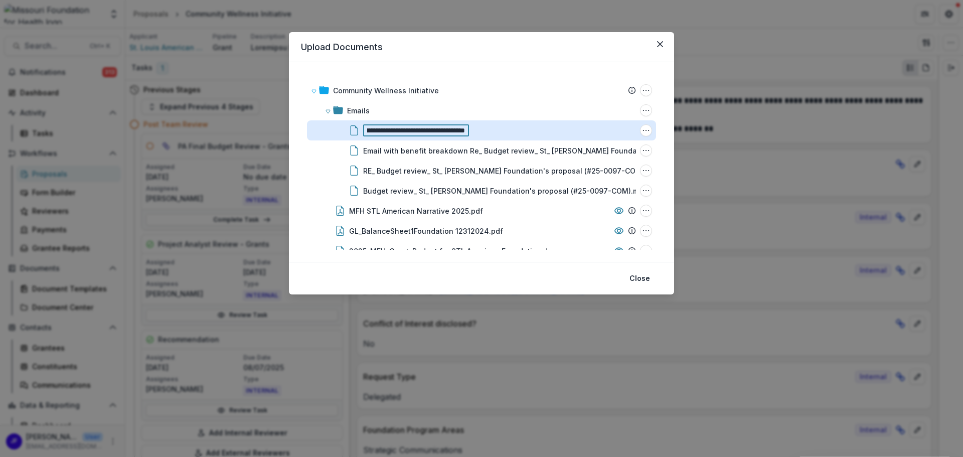
scroll to position [0, 0]
type input "**********"
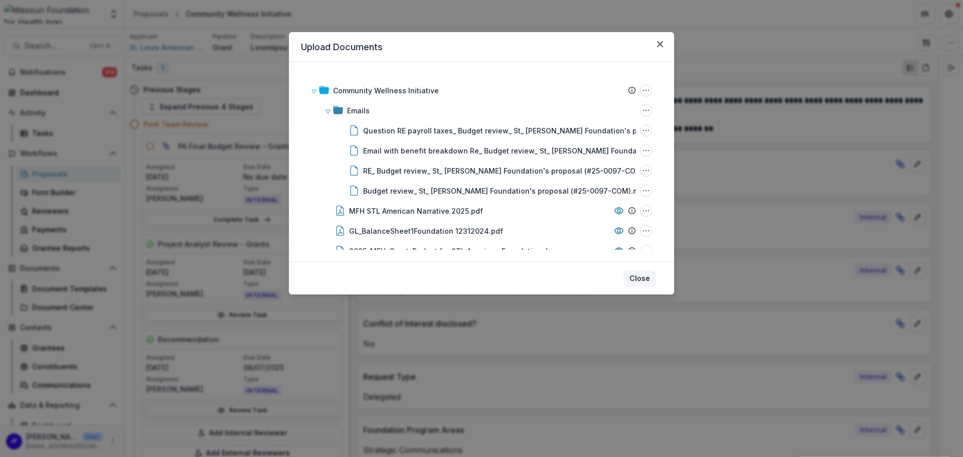
click at [637, 276] on button "Close" at bounding box center [640, 278] width 33 height 16
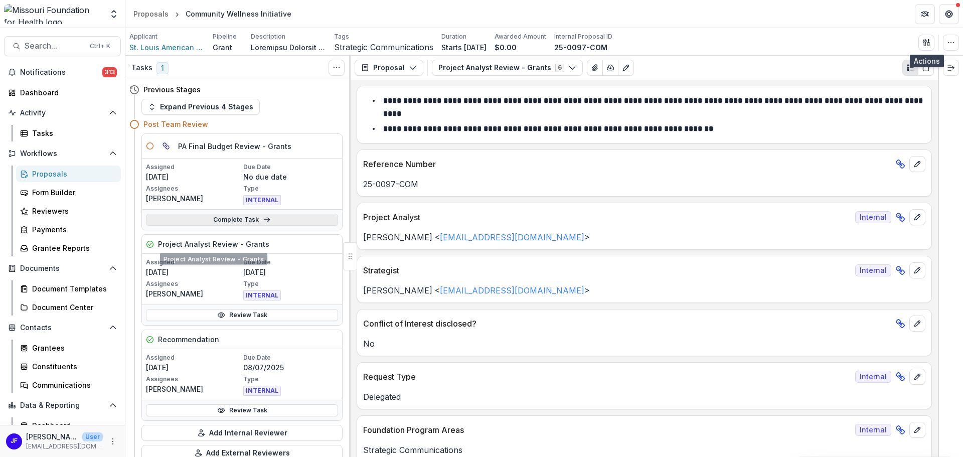
click at [236, 217] on link "Complete Task" at bounding box center [242, 220] width 192 height 12
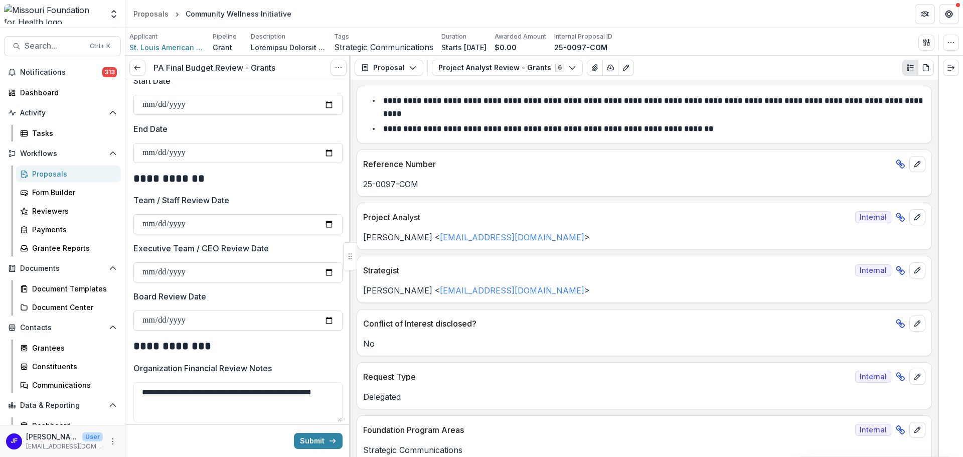
scroll to position [602, 0]
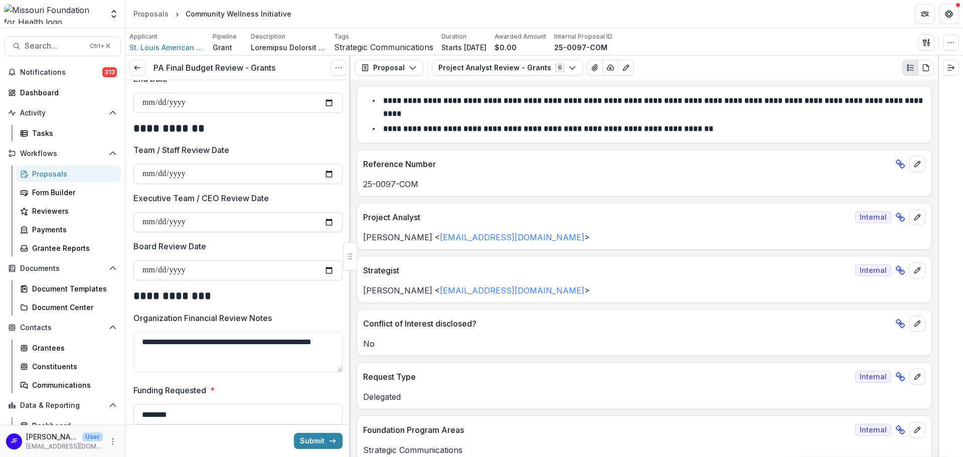
click at [326, 224] on input "**********" at bounding box center [237, 222] width 209 height 20
type input "**********"
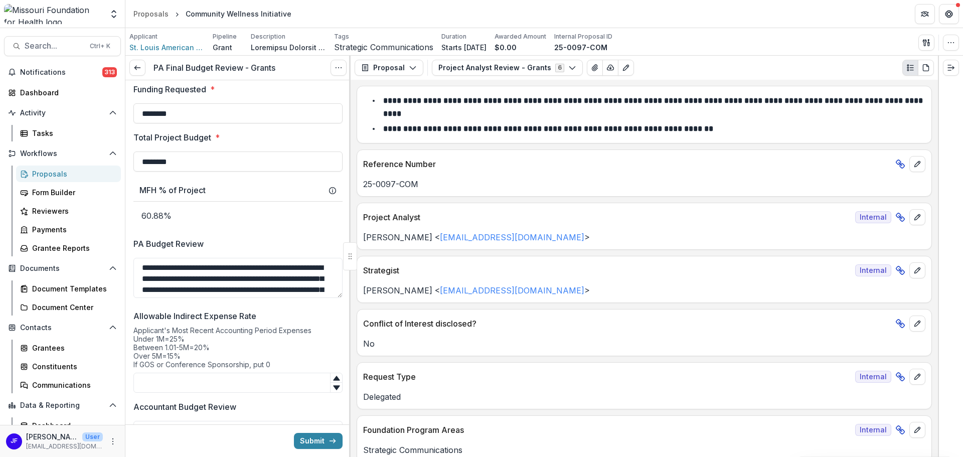
scroll to position [953, 0]
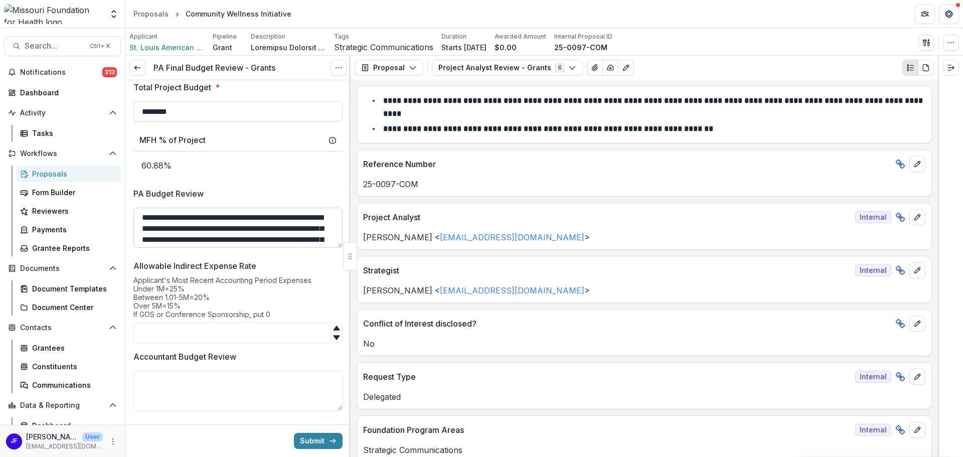
click at [238, 218] on textarea "**********" at bounding box center [237, 228] width 209 height 40
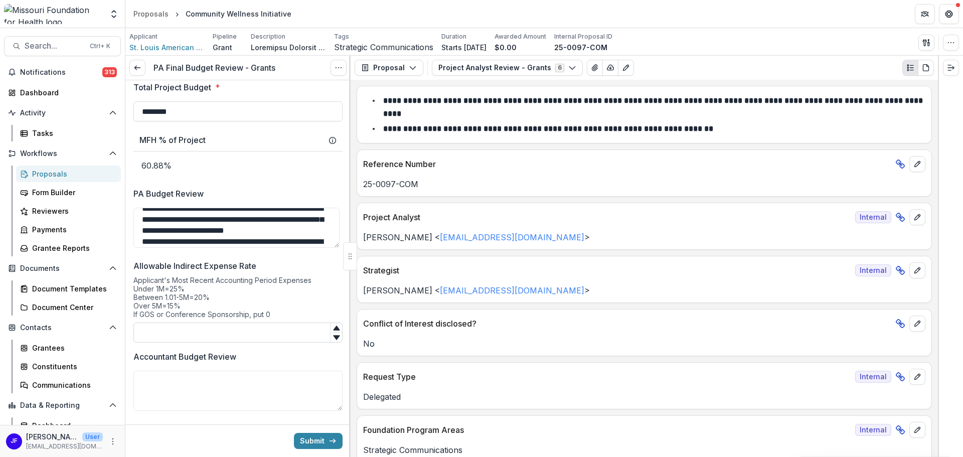
type textarea "**********"
click at [193, 337] on input "Allowable Indirect Expense Rate" at bounding box center [237, 333] width 209 height 20
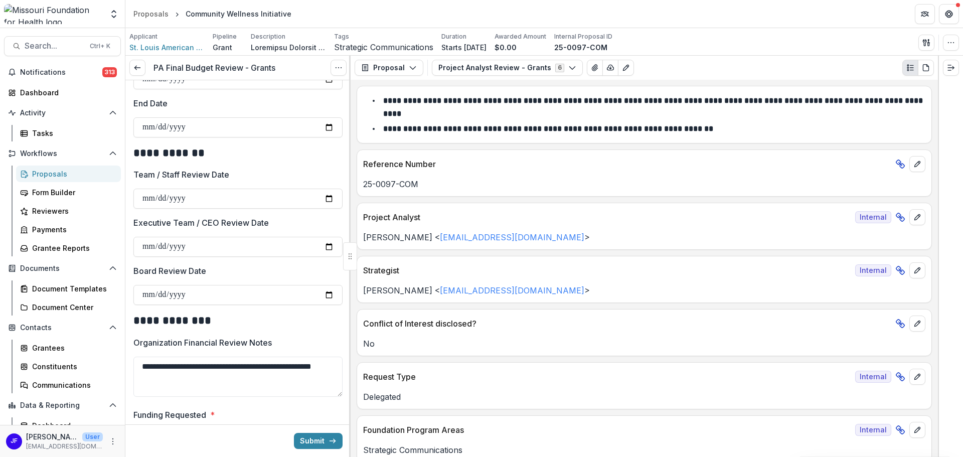
scroll to position [595, 0]
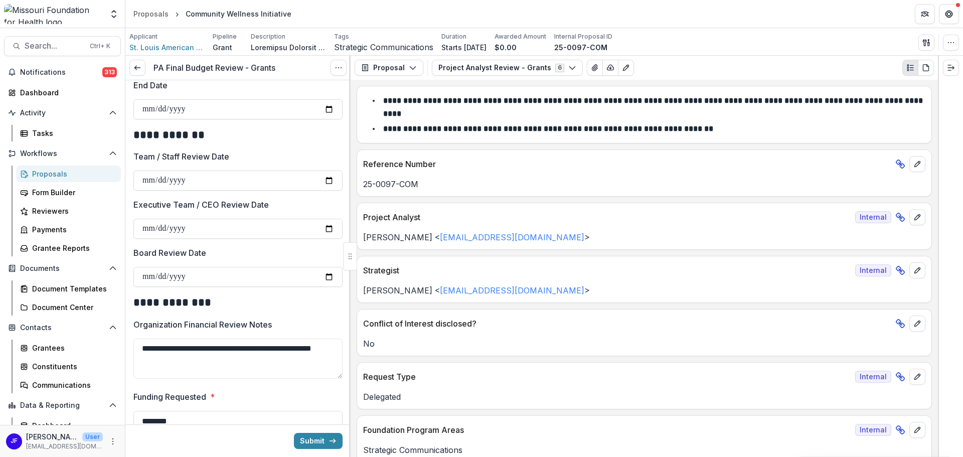
type input "**"
click at [622, 65] on icon "Edit as form" at bounding box center [626, 68] width 8 height 8
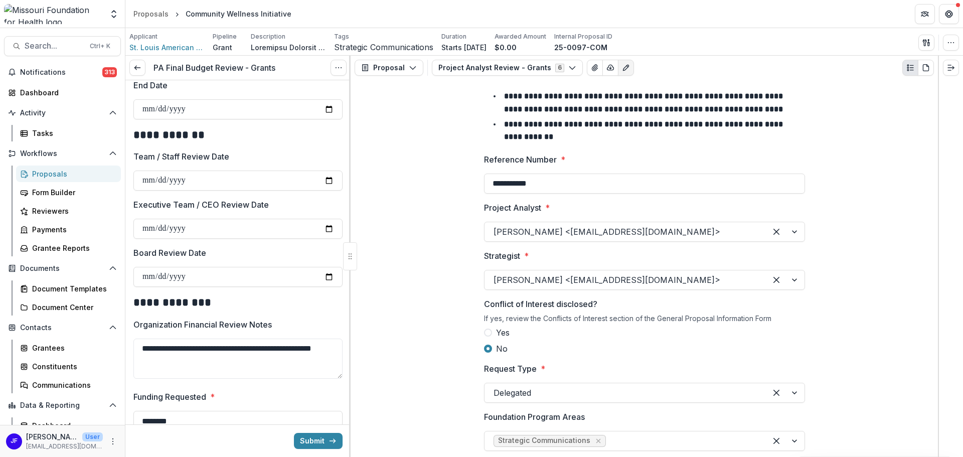
scroll to position [401, 0]
type input "**********"
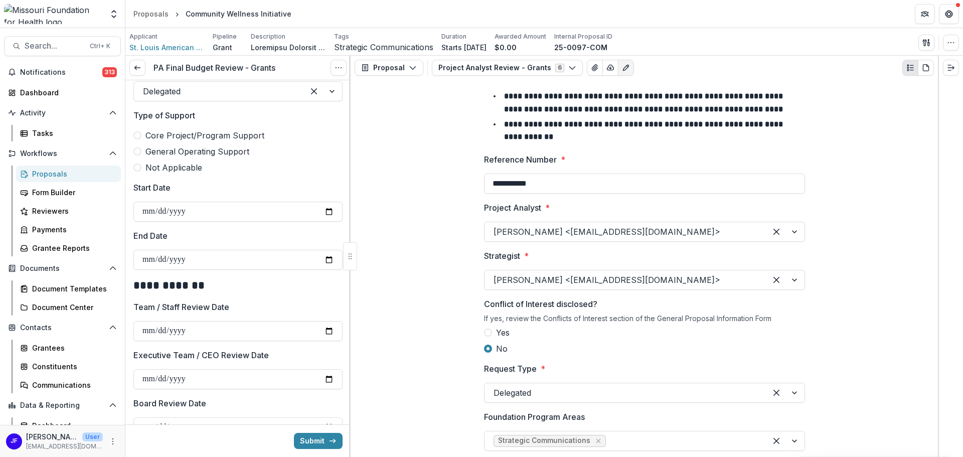
scroll to position [395, 0]
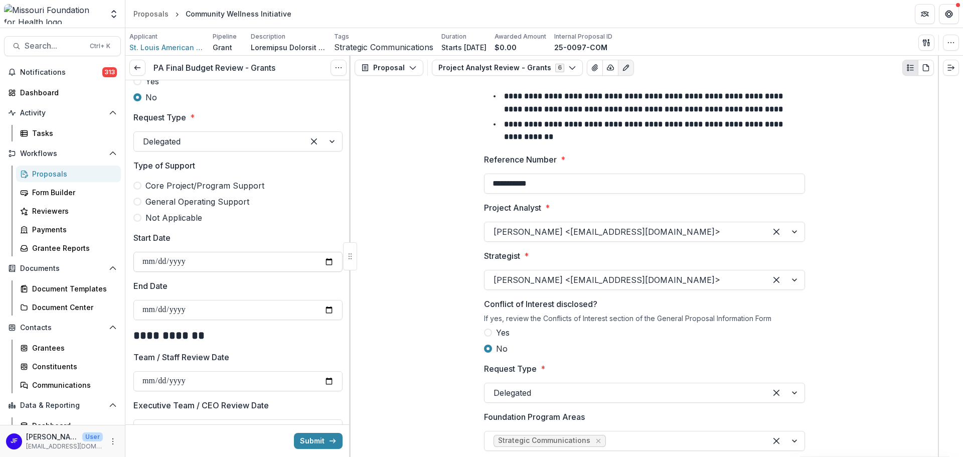
click at [329, 261] on input "**********" at bounding box center [237, 262] width 209 height 20
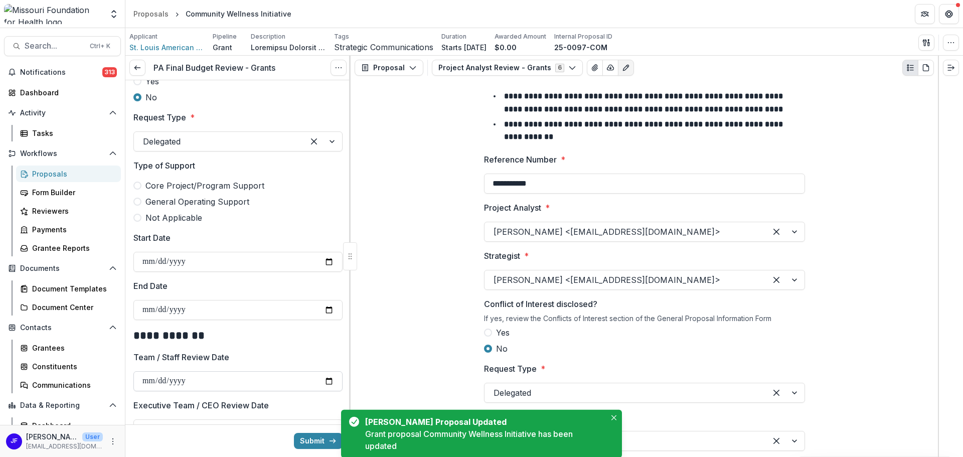
type input "**********"
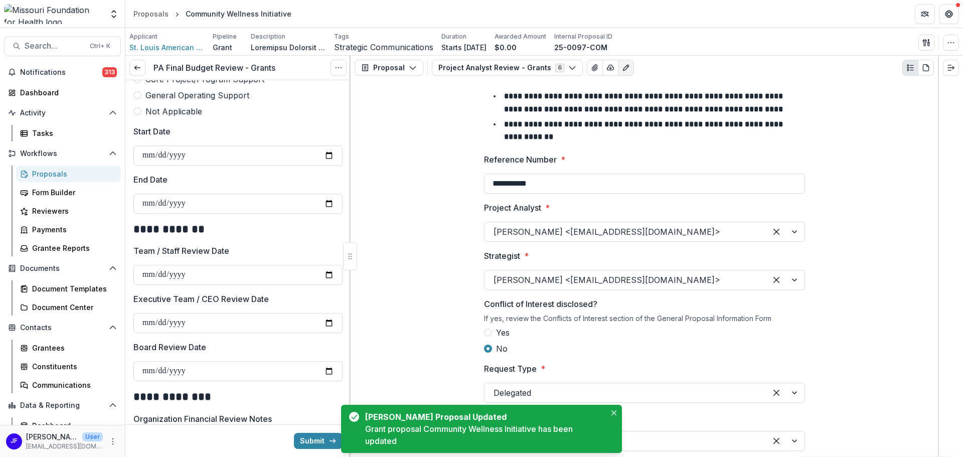
scroll to position [502, 0]
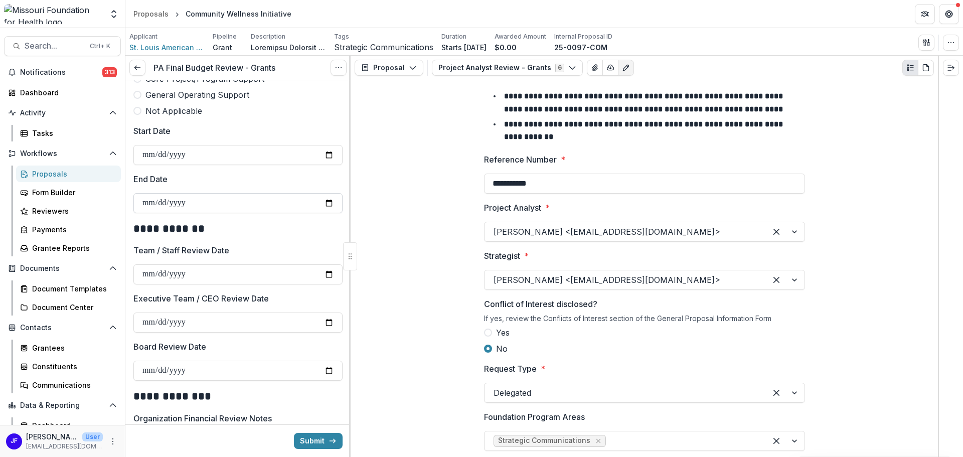
click at [170, 205] on input "End Date" at bounding box center [237, 203] width 209 height 20
click at [144, 201] on input "End Date" at bounding box center [237, 203] width 209 height 20
type input "**********"
click at [263, 251] on label "Team / Staff Review Date" at bounding box center [234, 250] width 203 height 12
click at [263, 264] on input "**********" at bounding box center [237, 274] width 209 height 20
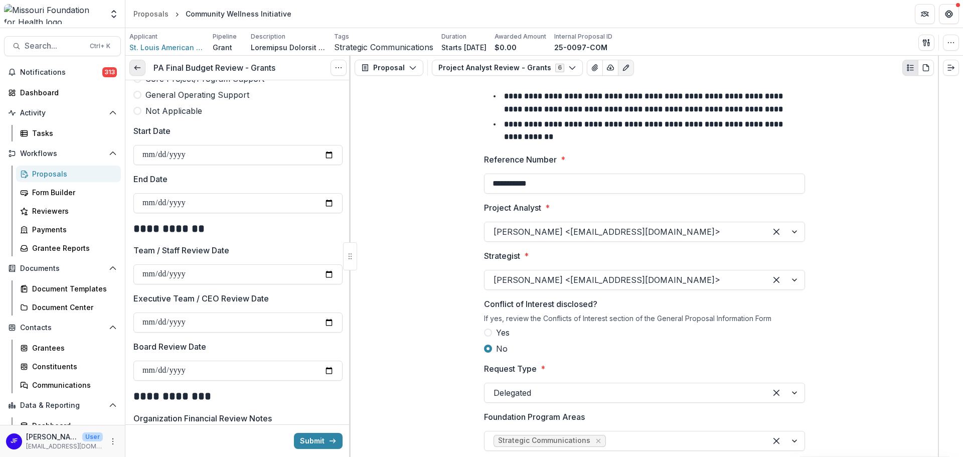
click at [138, 66] on icon at bounding box center [137, 68] width 8 height 8
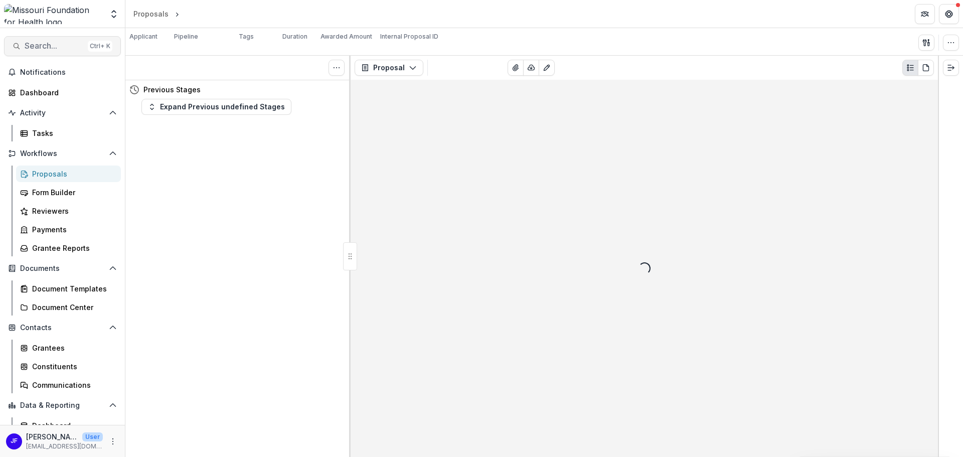
click at [51, 47] on span "Search..." at bounding box center [54, 46] width 59 height 10
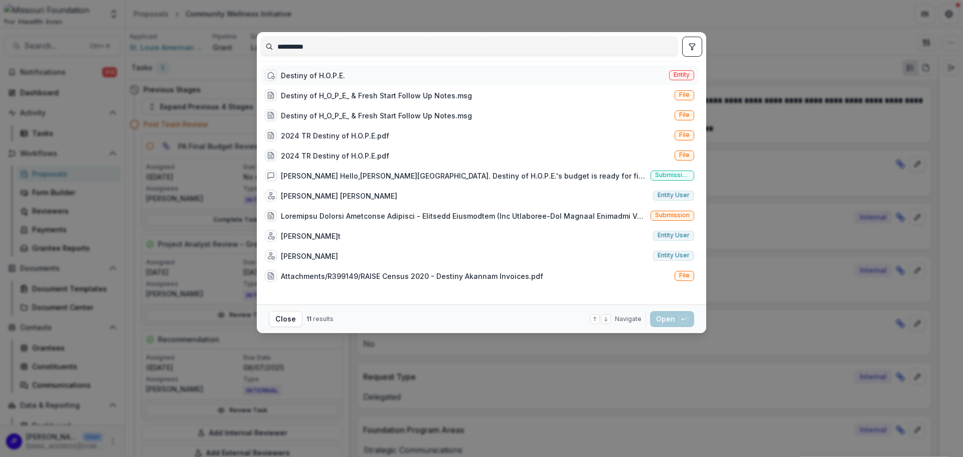
type input "**********"
click at [346, 76] on div "Destiny of H.O.P.E. Entity" at bounding box center [479, 75] width 437 height 20
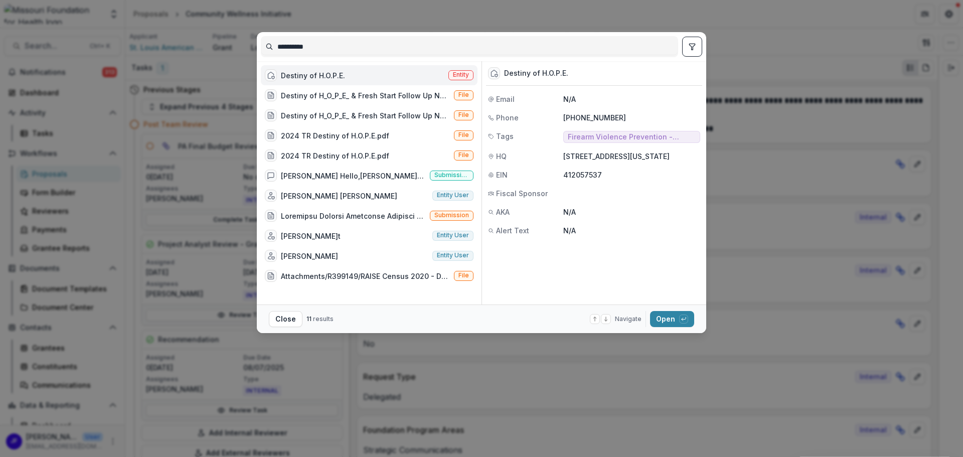
click at [694, 46] on icon "toggle filters" at bounding box center [692, 47] width 6 height 6
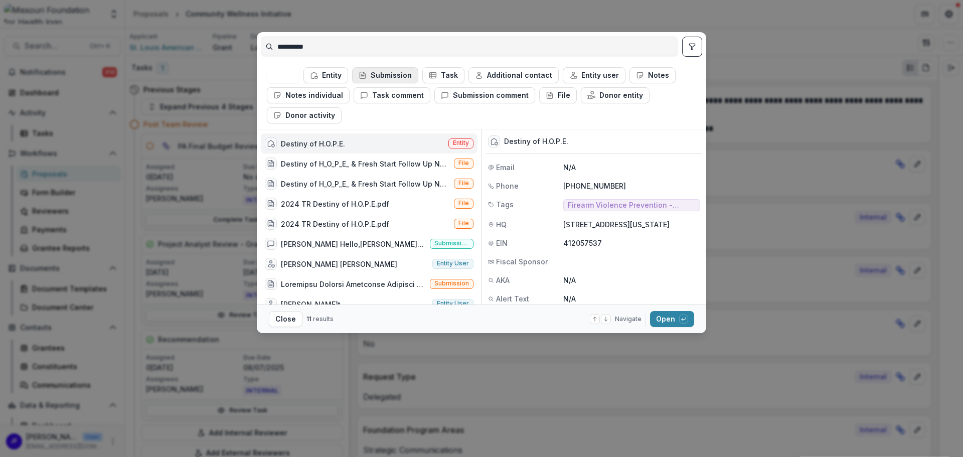
click at [394, 75] on button "Submission" at bounding box center [385, 75] width 66 height 16
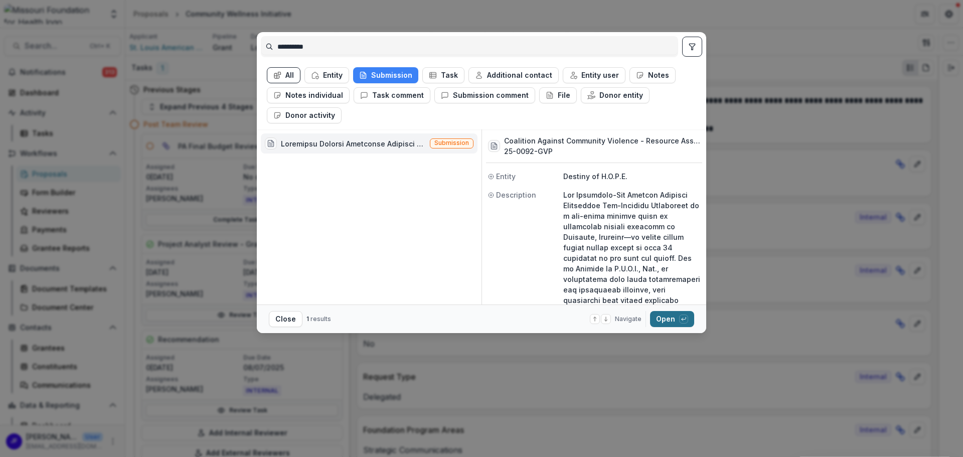
click at [664, 318] on button "Open with enter key" at bounding box center [672, 319] width 44 height 16
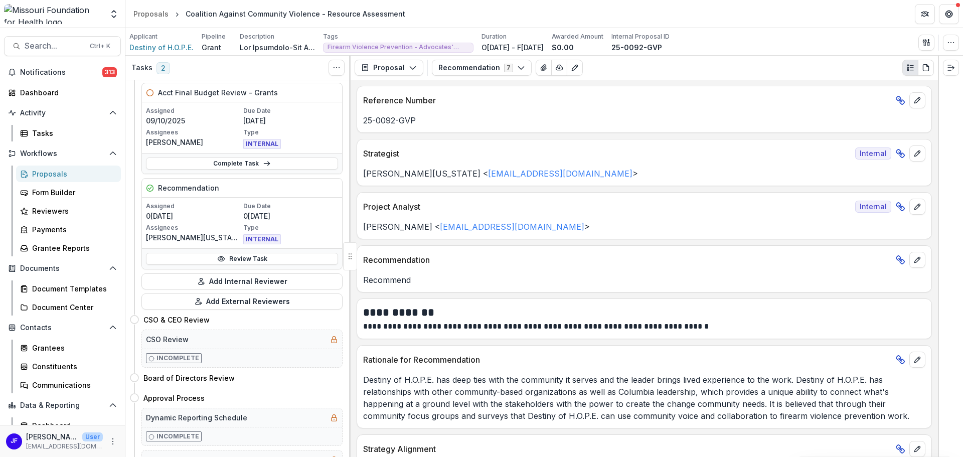
scroll to position [201, 0]
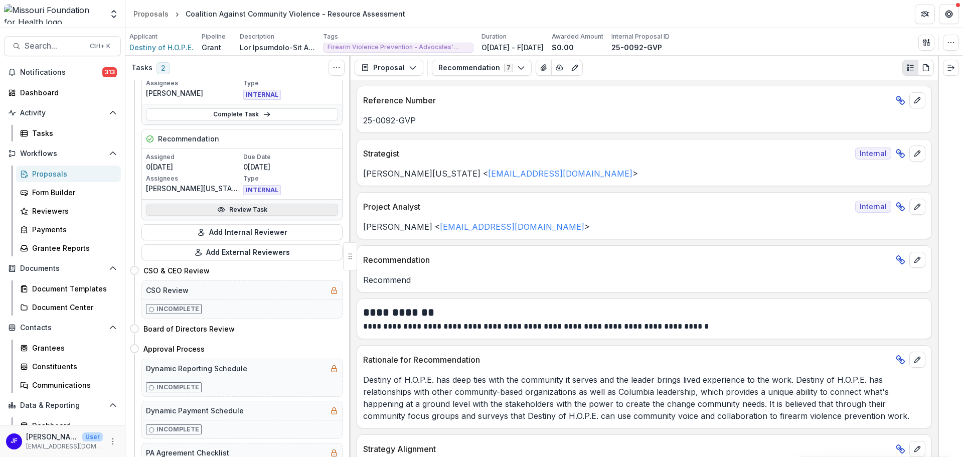
click at [235, 205] on link "Review Task" at bounding box center [242, 210] width 192 height 12
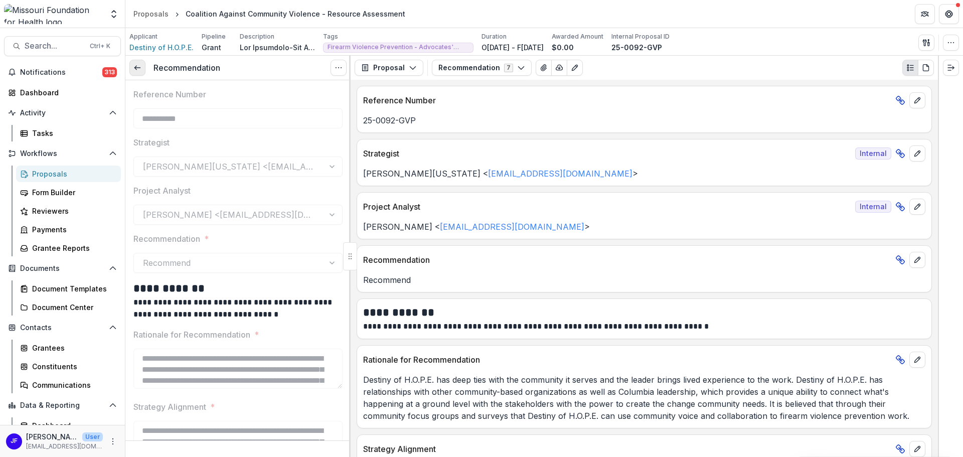
click at [137, 67] on icon at bounding box center [137, 68] width 8 height 8
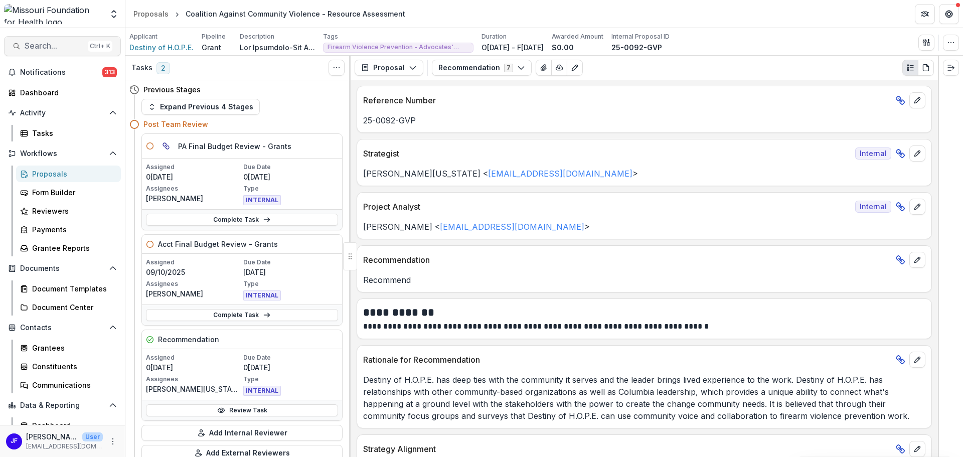
click at [54, 49] on span "Search..." at bounding box center [54, 46] width 59 height 10
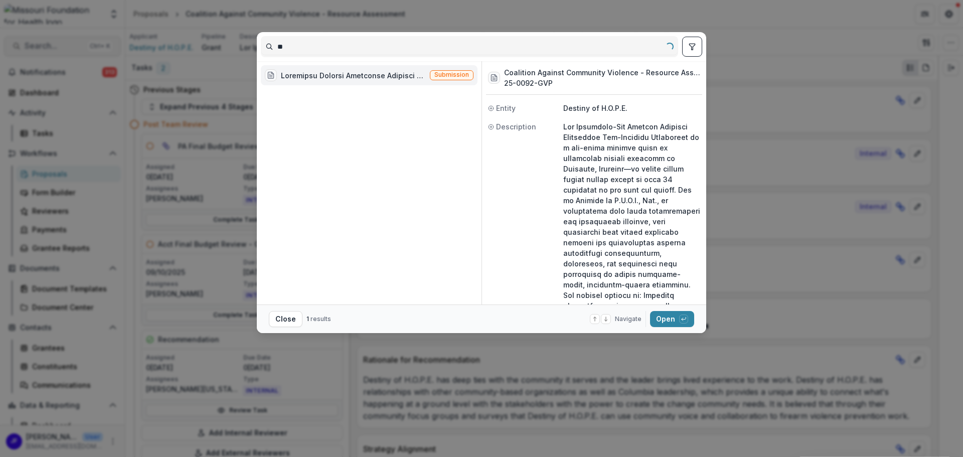
type input "*"
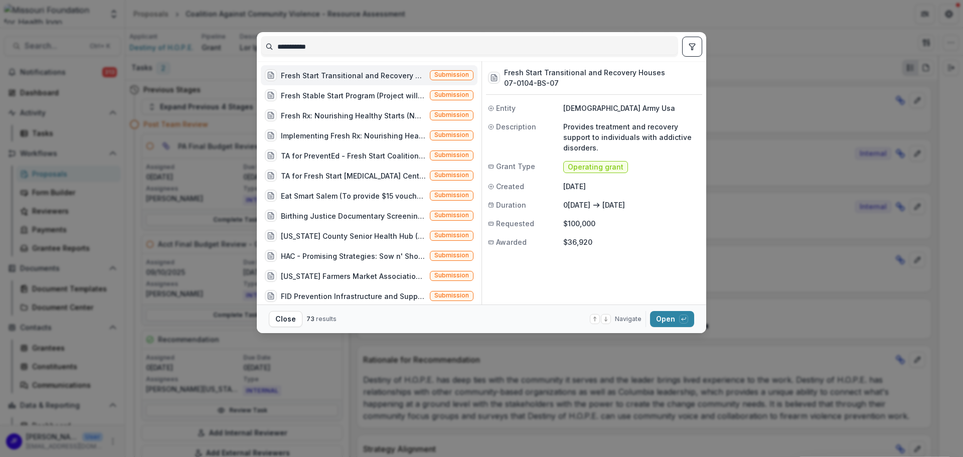
type input "**********"
click at [688, 49] on icon "toggle filters" at bounding box center [692, 47] width 8 height 8
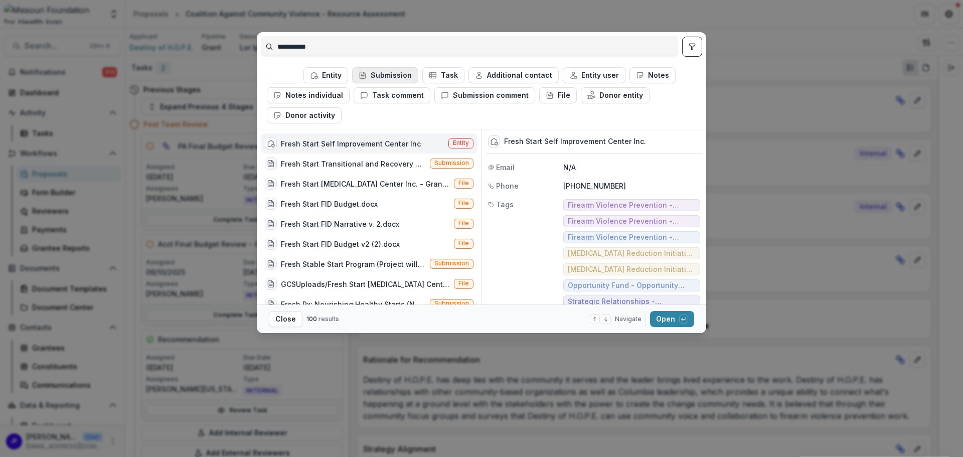
click at [400, 74] on button "Submission" at bounding box center [385, 75] width 66 height 16
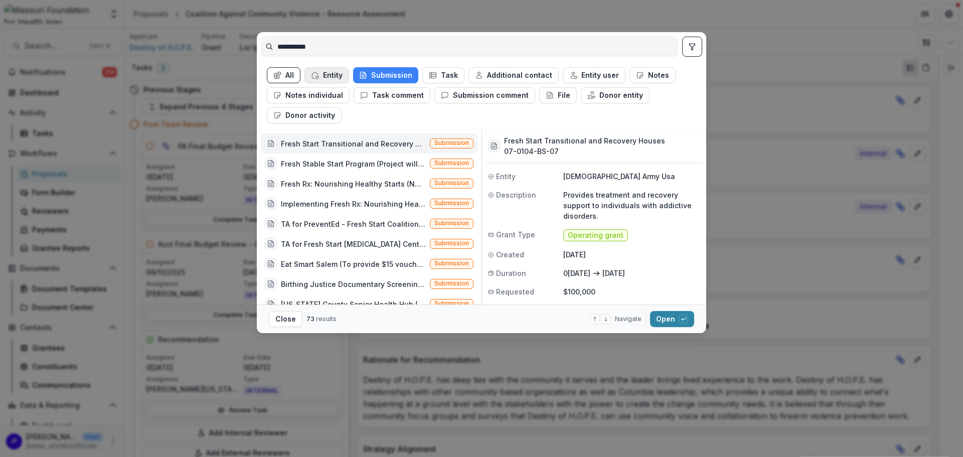
click at [319, 75] on icon "button" at bounding box center [315, 75] width 8 height 8
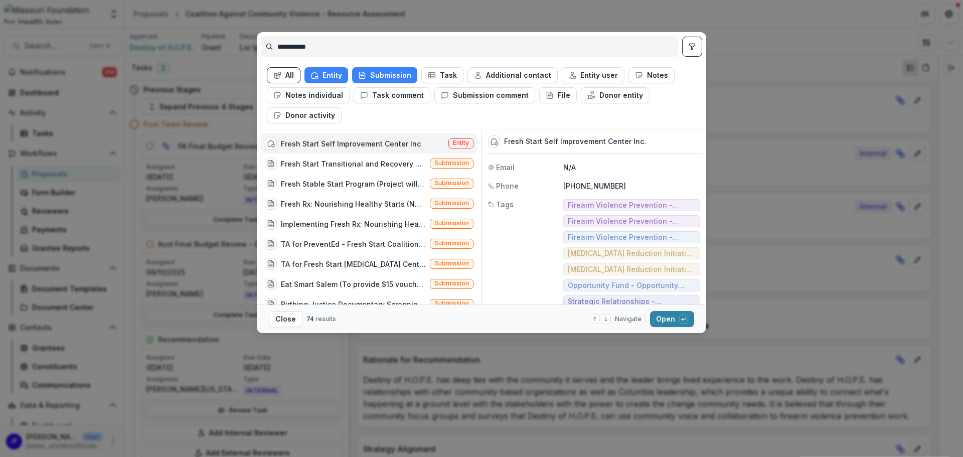
click at [370, 142] on div "Fresh Start Self Improvement Center Inc" at bounding box center [351, 143] width 140 height 11
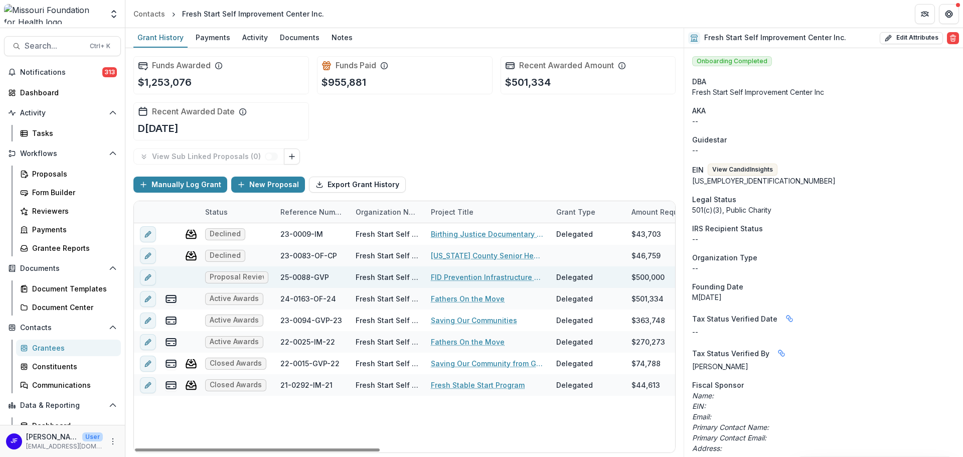
click at [504, 277] on link "FID Prevention Infrastructure and Support Grants" at bounding box center [487, 277] width 113 height 11
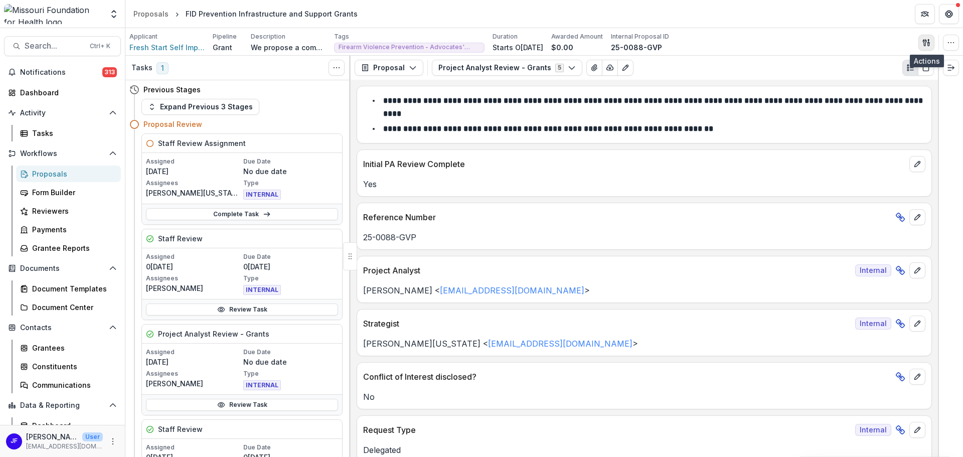
click at [925, 45] on icon "button" at bounding box center [925, 42] width 4 height 7
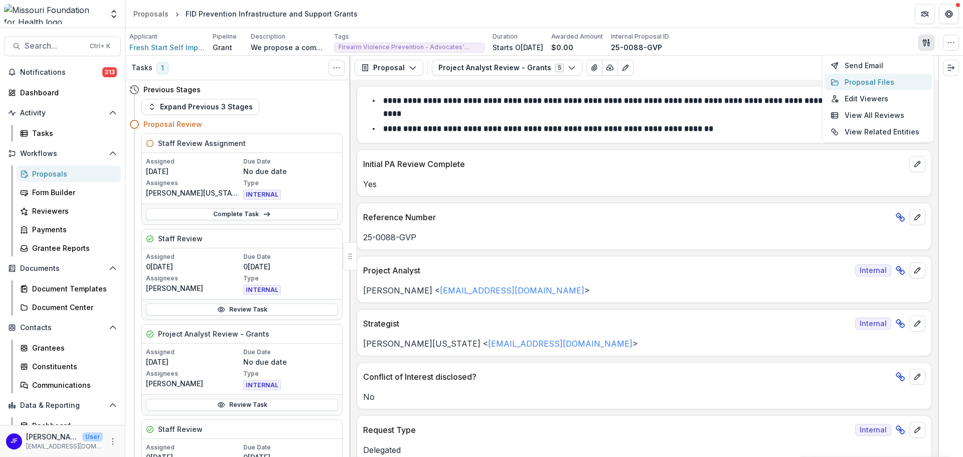
click at [889, 83] on button "Proposal Files" at bounding box center [878, 82] width 107 height 17
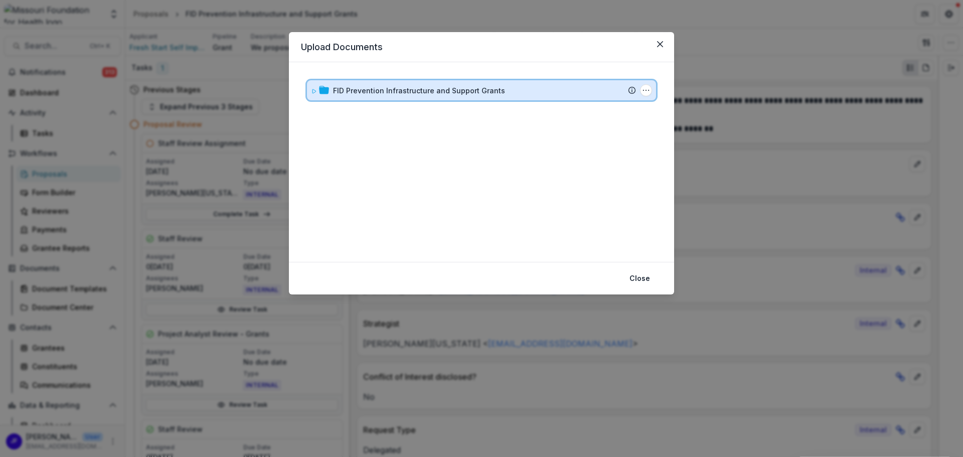
click at [314, 93] on icon at bounding box center [315, 91] width 4 height 4
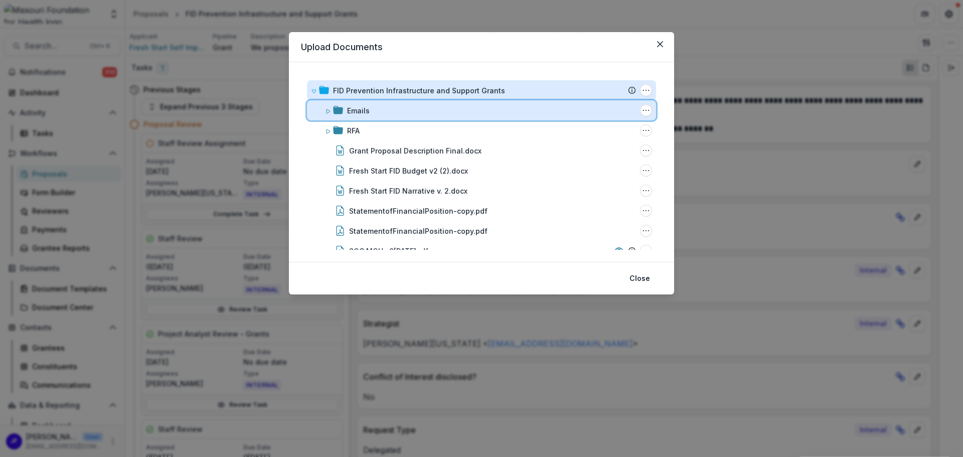
click at [327, 111] on icon at bounding box center [329, 111] width 4 height 4
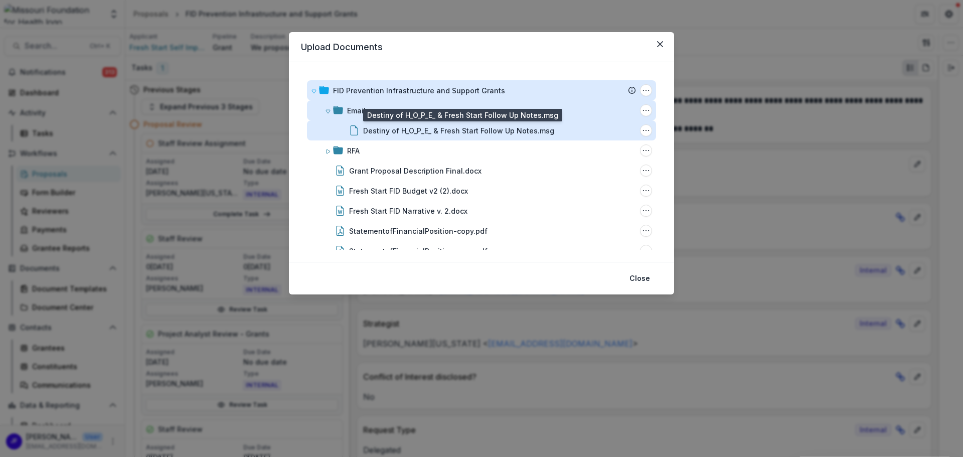
click at [427, 127] on div "Destiny of H_O_P_E_ & Fresh Start Follow Up Notes.msg" at bounding box center [458, 130] width 191 height 11
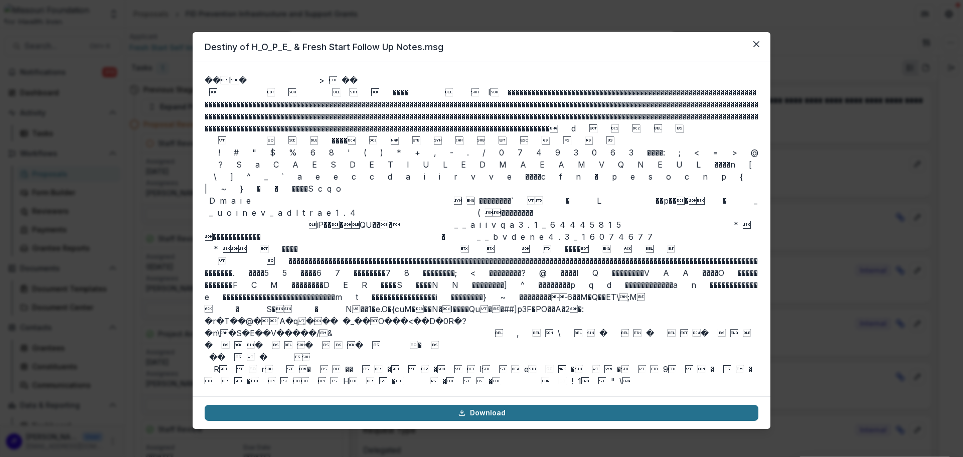
click at [501, 410] on link "Download" at bounding box center [482, 413] width 554 height 16
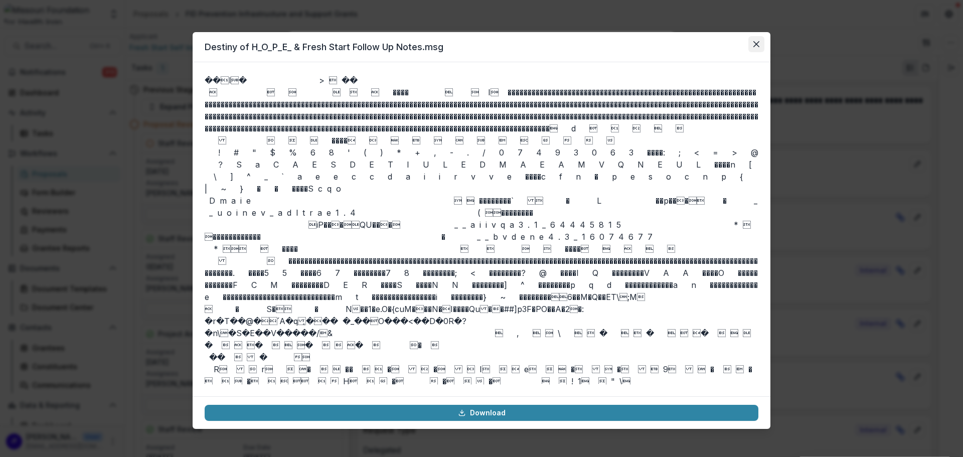
click at [757, 46] on icon "Close" at bounding box center [756, 44] width 6 height 6
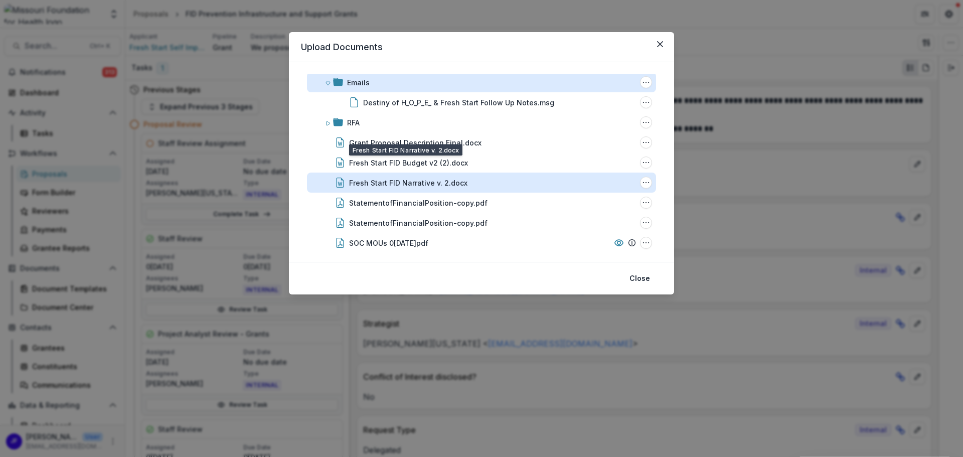
scroll to position [50, 0]
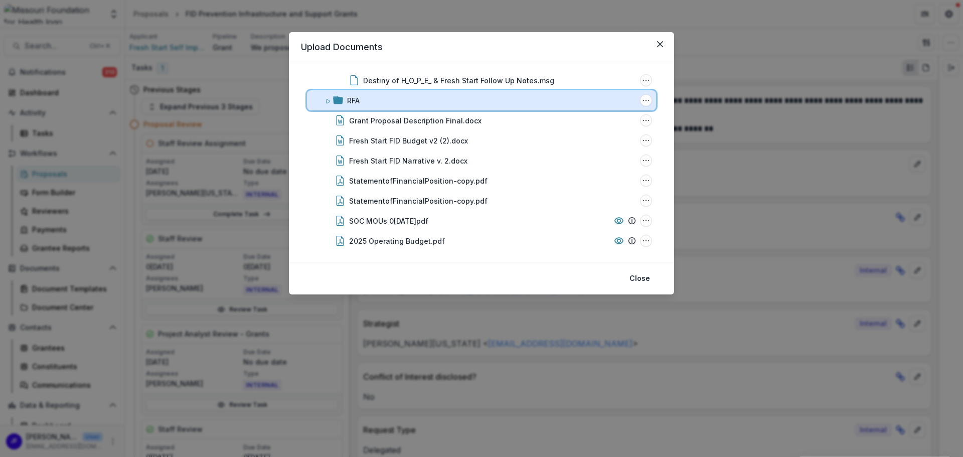
click at [328, 96] on span at bounding box center [328, 100] width 6 height 11
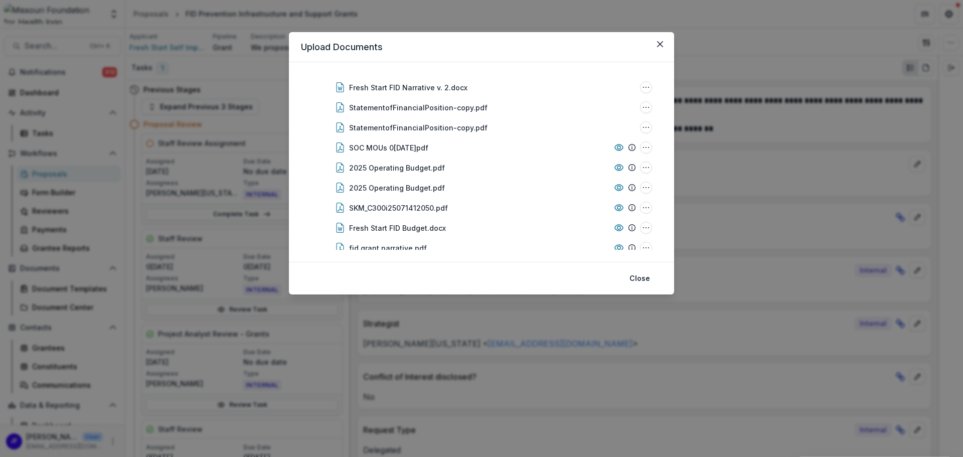
scroll to position [0, 0]
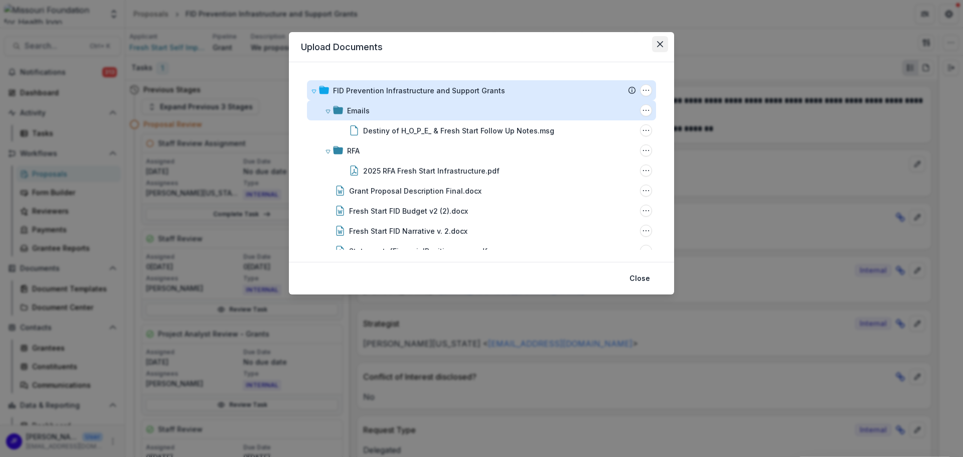
click at [663, 44] on button "Close" at bounding box center [660, 44] width 16 height 16
